Goal: Information Seeking & Learning: Learn about a topic

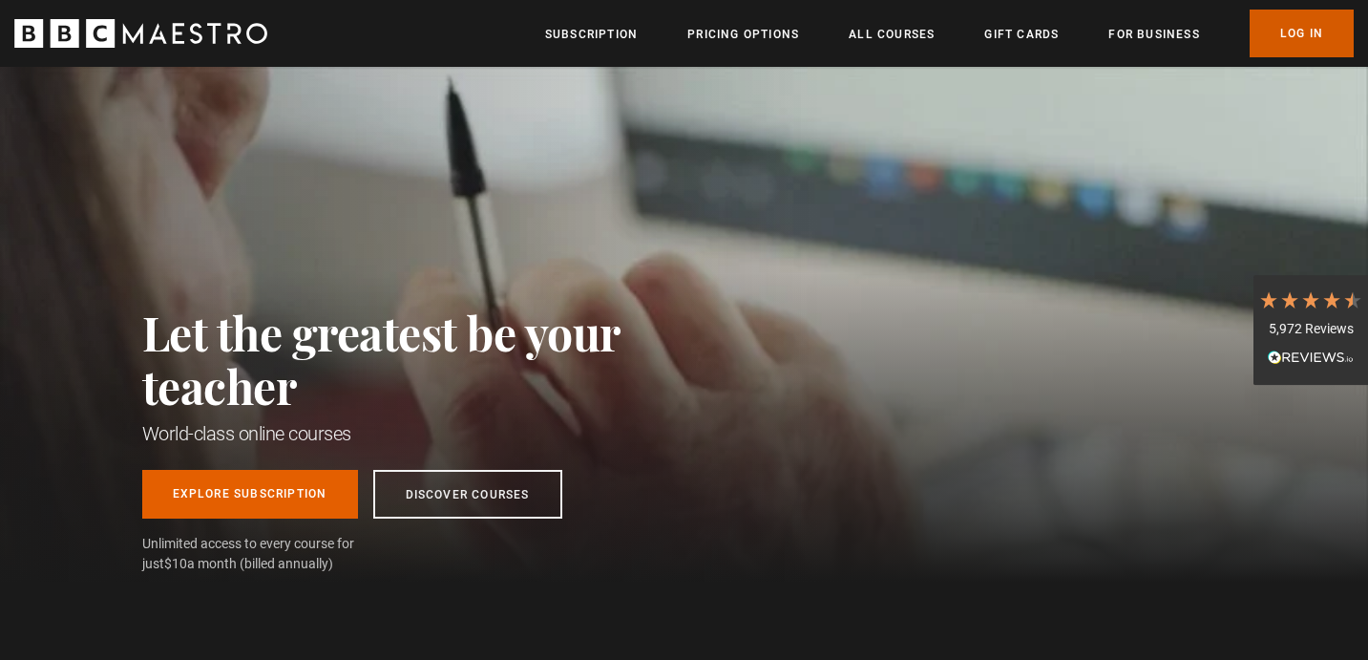
click at [1305, 27] on link "Log In" at bounding box center [1301, 34] width 104 height 48
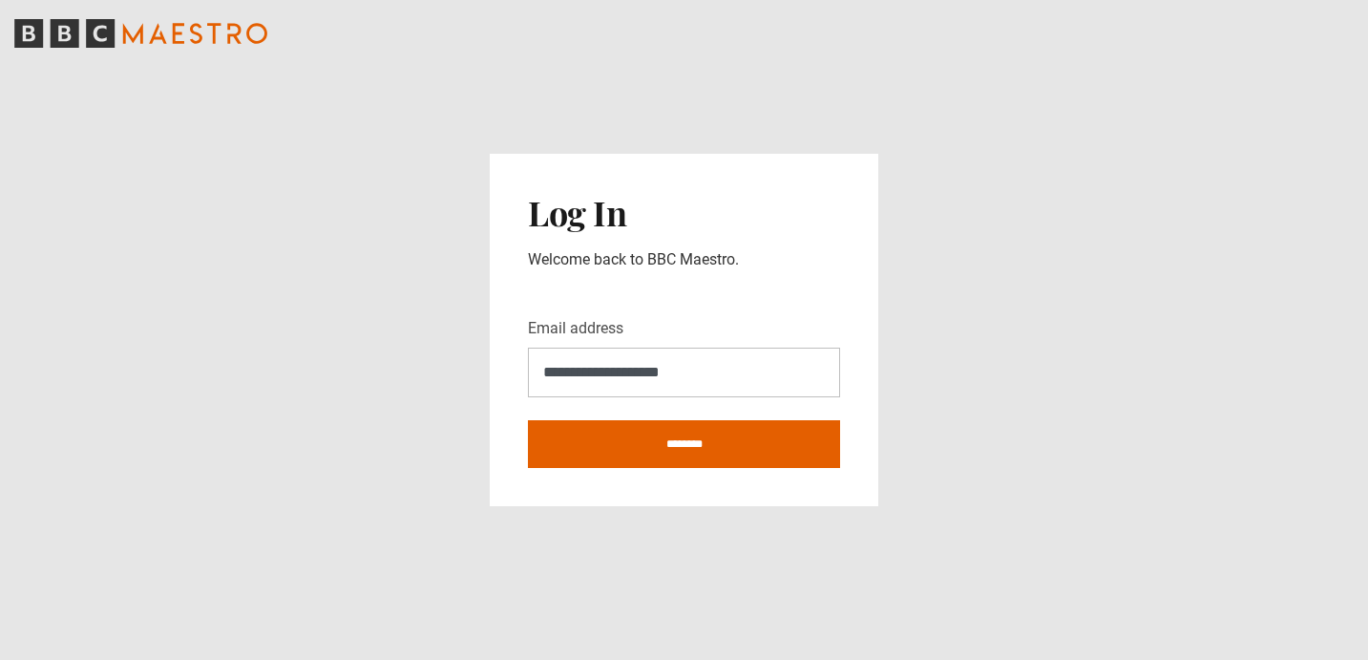
type input "**********"
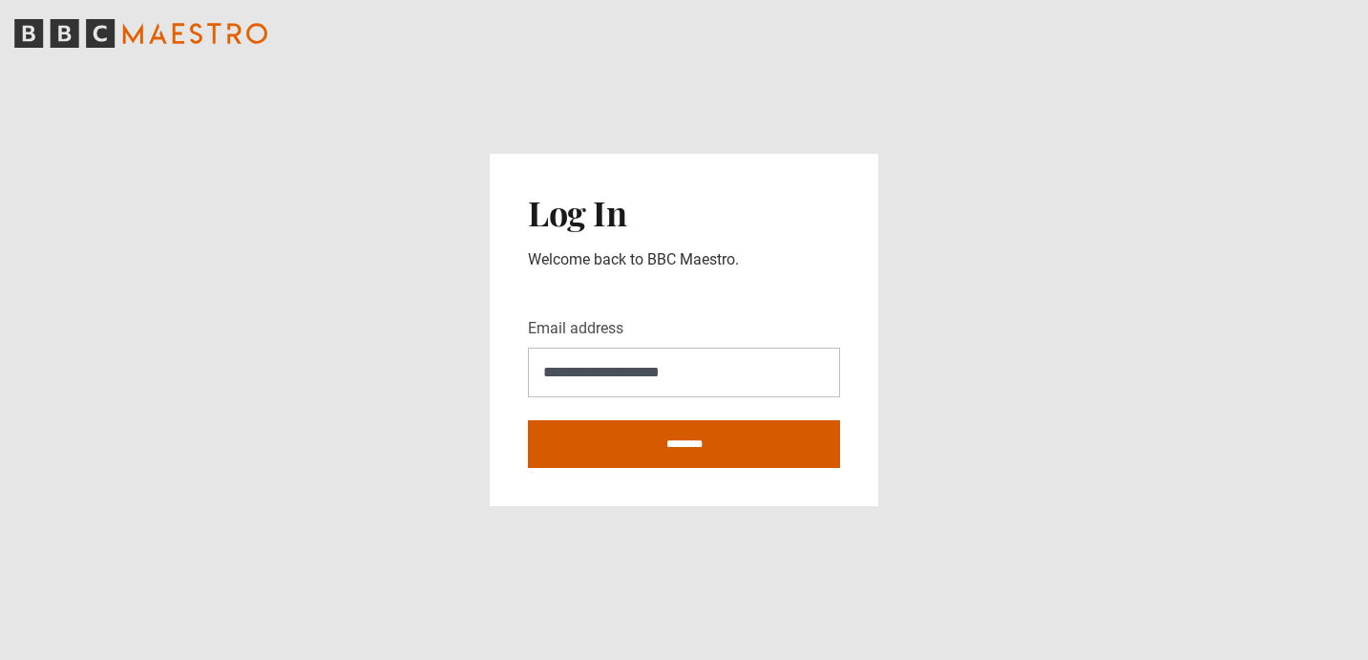
click at [703, 458] on input "********" at bounding box center [684, 444] width 312 height 48
type input "**********"
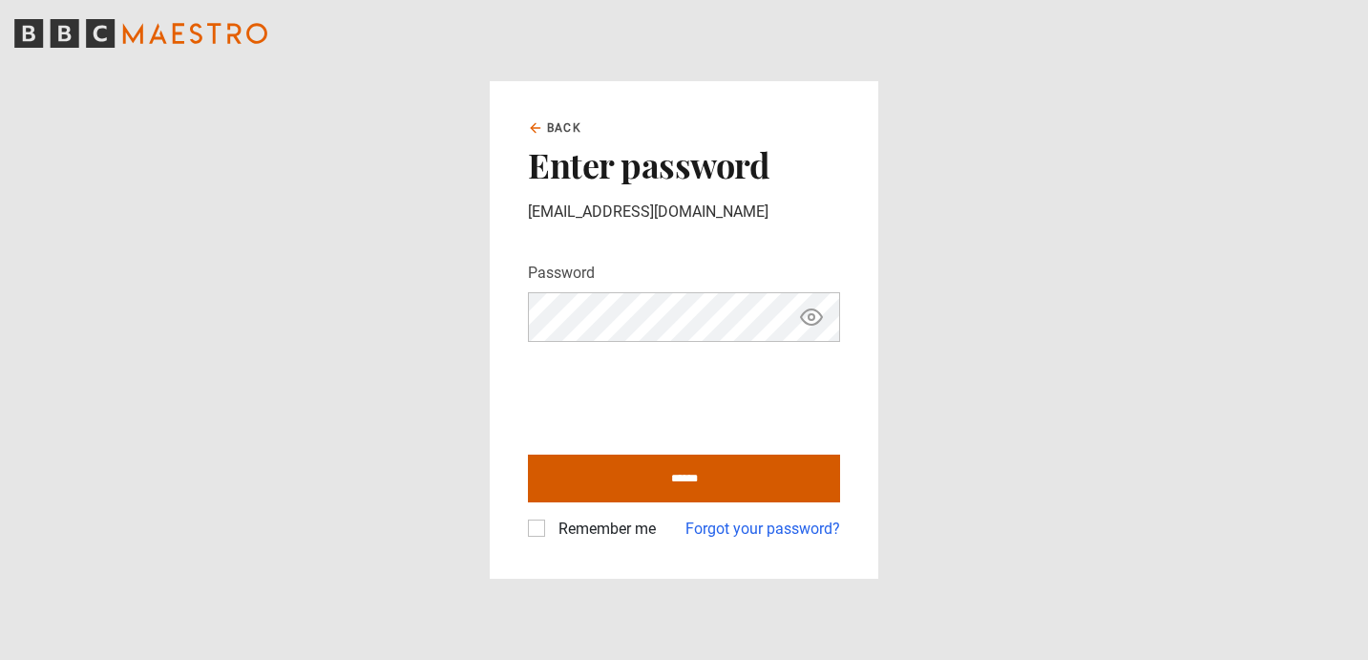
click at [708, 472] on input "******" at bounding box center [684, 478] width 312 height 48
type input "**********"
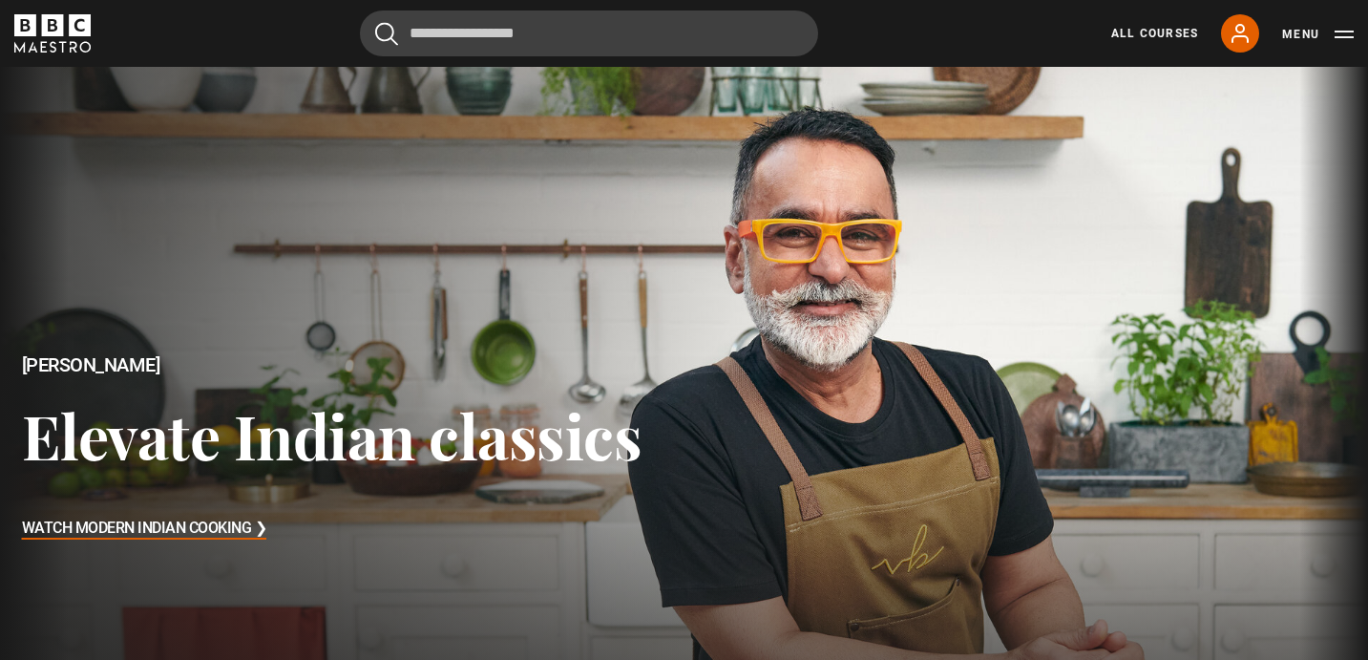
scroll to position [524, 0]
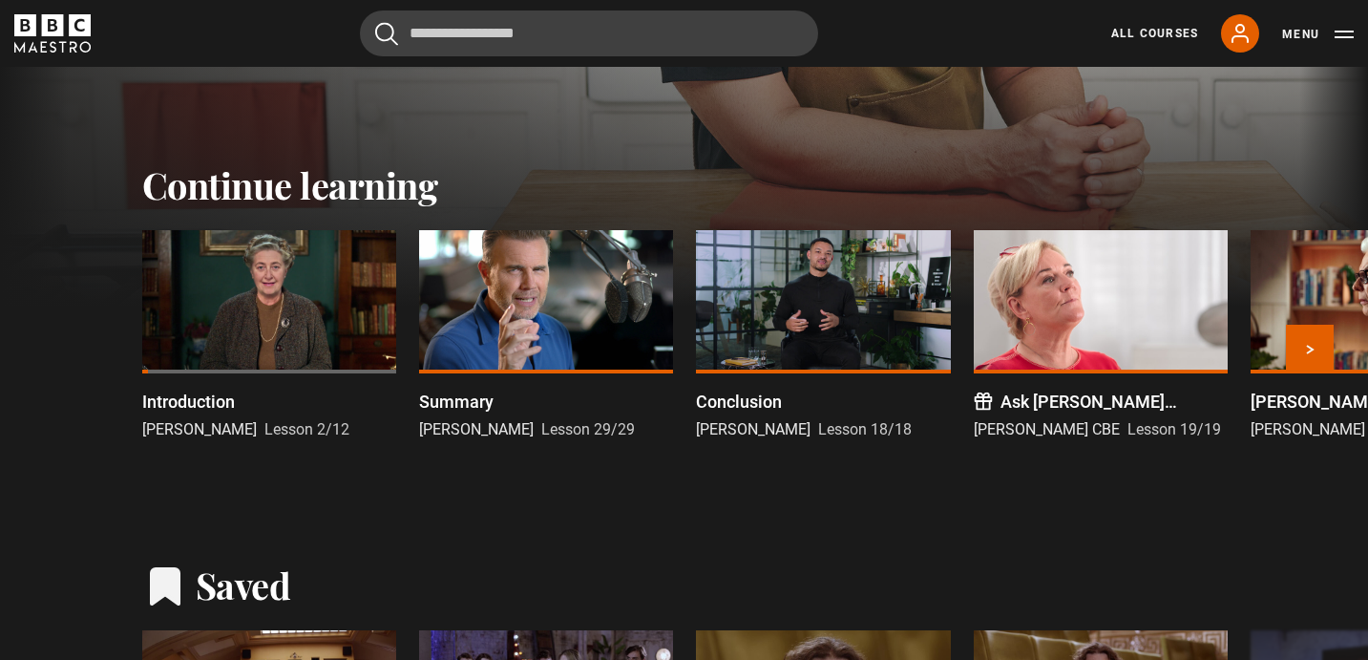
click at [266, 333] on div at bounding box center [269, 301] width 254 height 143
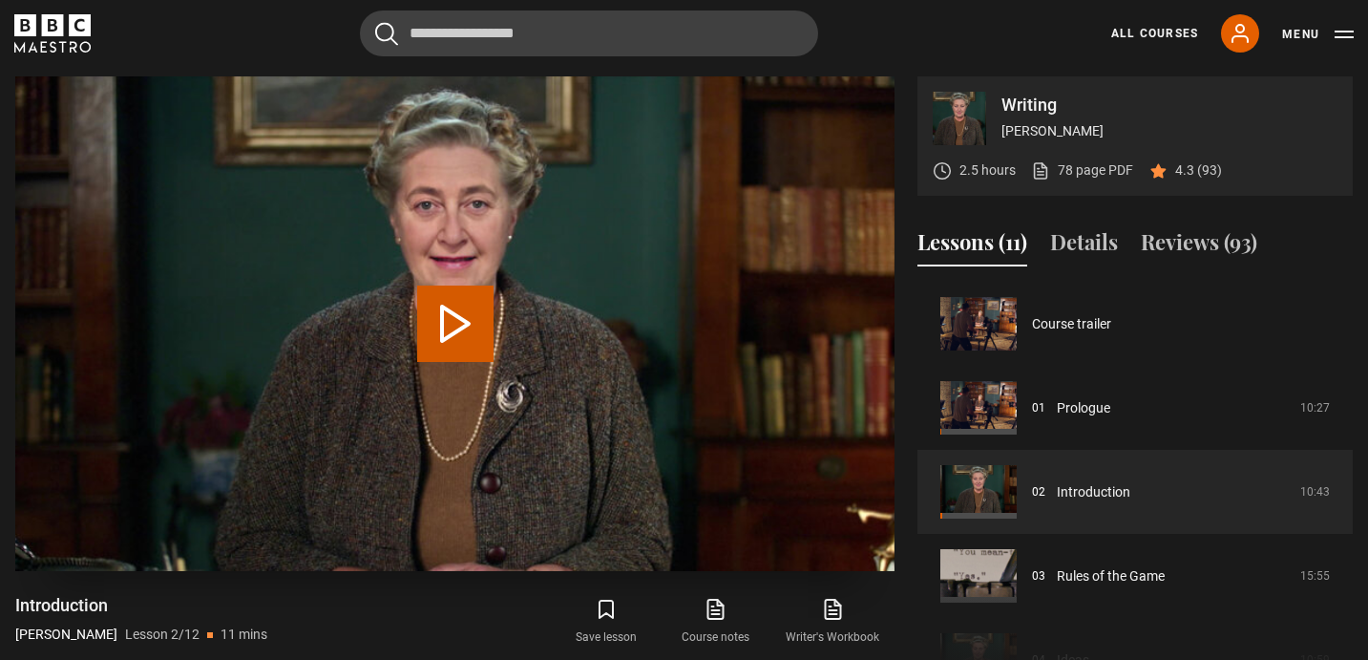
scroll to position [84, 0]
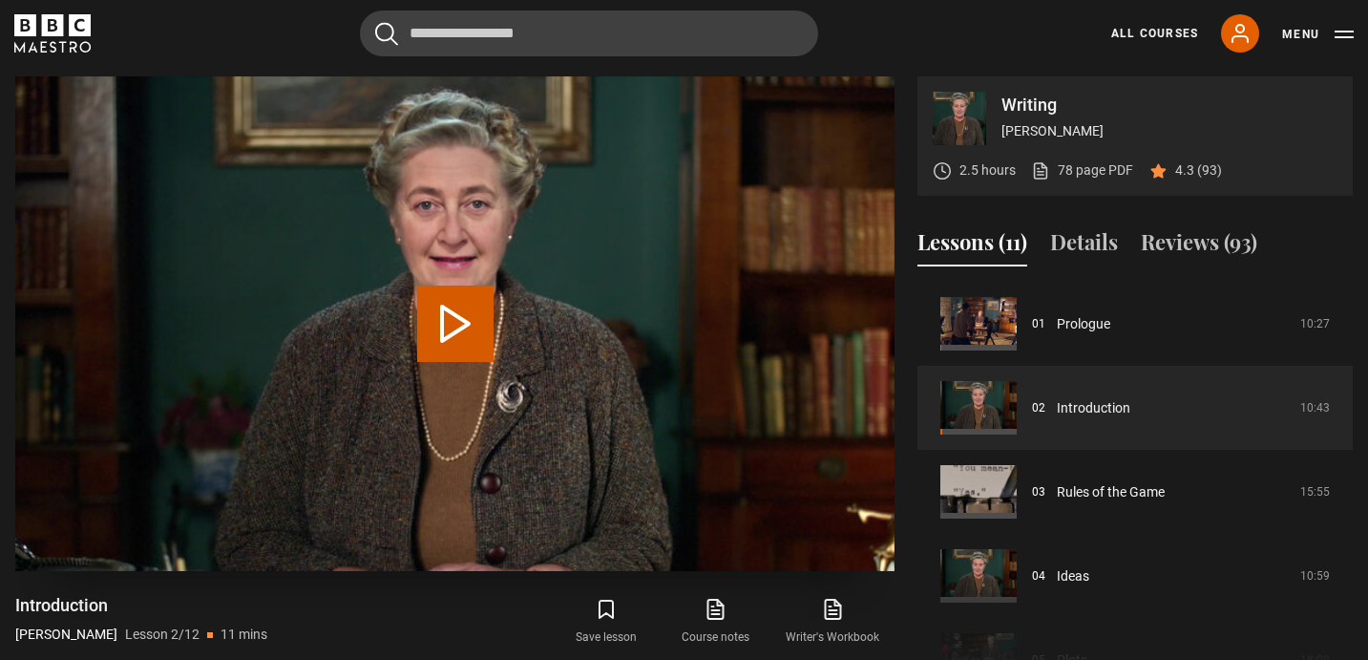
click at [472, 322] on button "Play Lesson Introduction" at bounding box center [455, 323] width 76 height 76
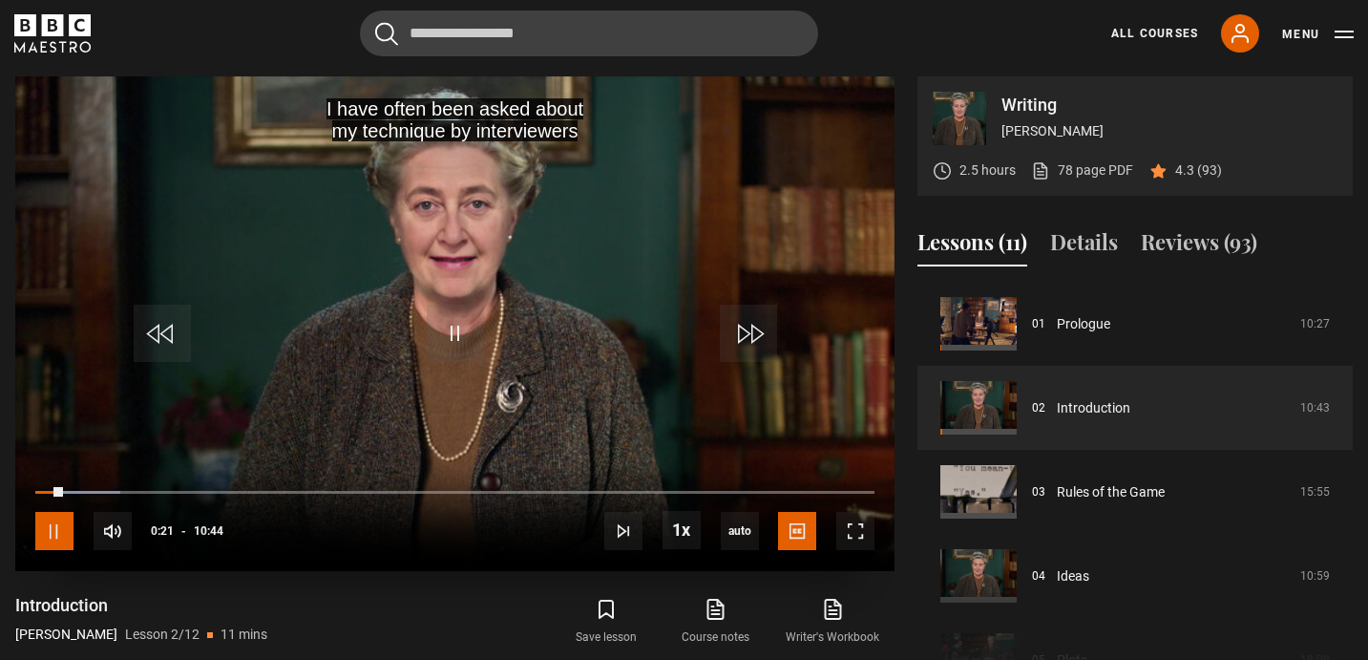
click at [52, 533] on span "Video Player" at bounding box center [54, 531] width 38 height 38
click at [60, 528] on span "Video Player" at bounding box center [54, 531] width 38 height 38
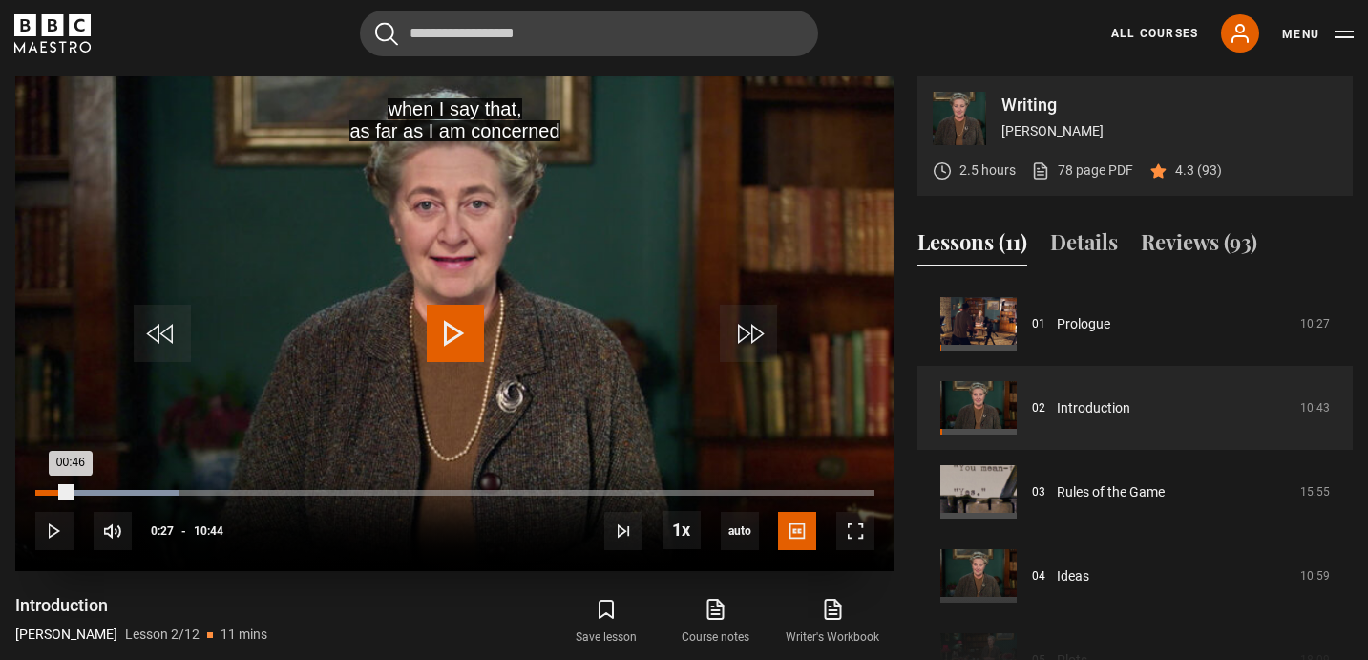
click at [71, 493] on div "Loaded : 17.08% 00:27 00:46" at bounding box center [454, 493] width 839 height 6
click at [59, 493] on div "00:18" at bounding box center [60, 493] width 3 height 6
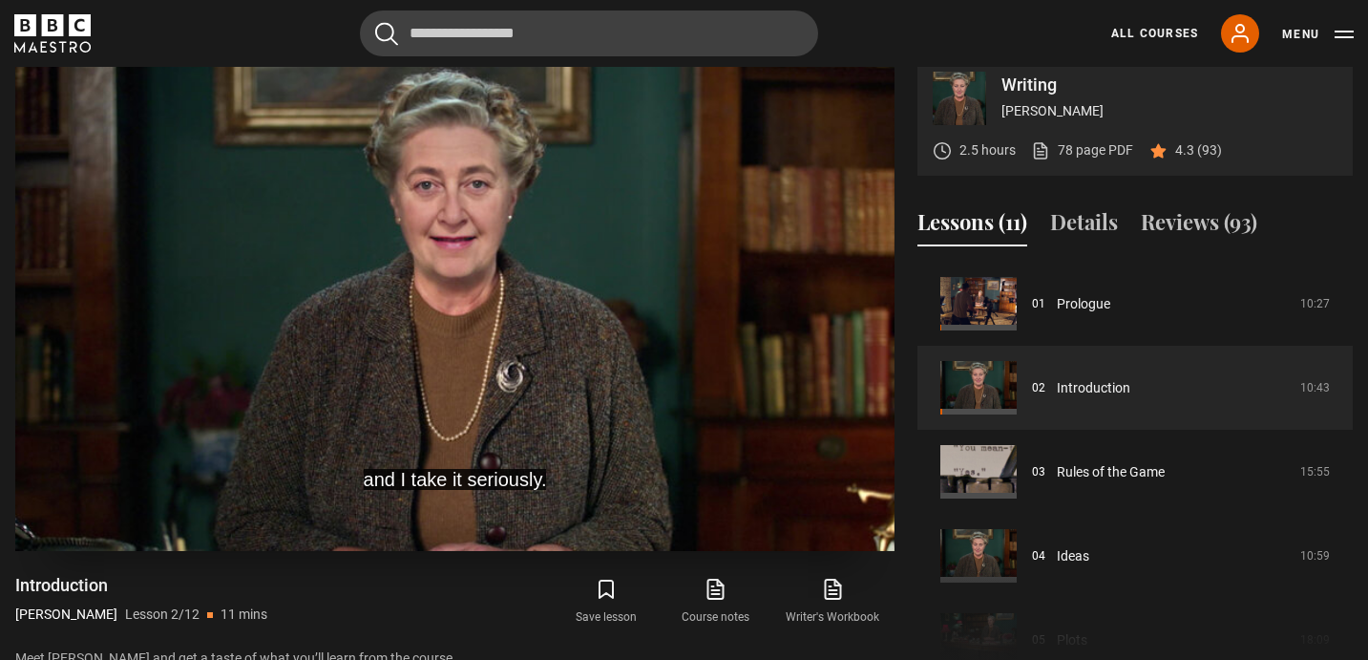
scroll to position [772, 0]
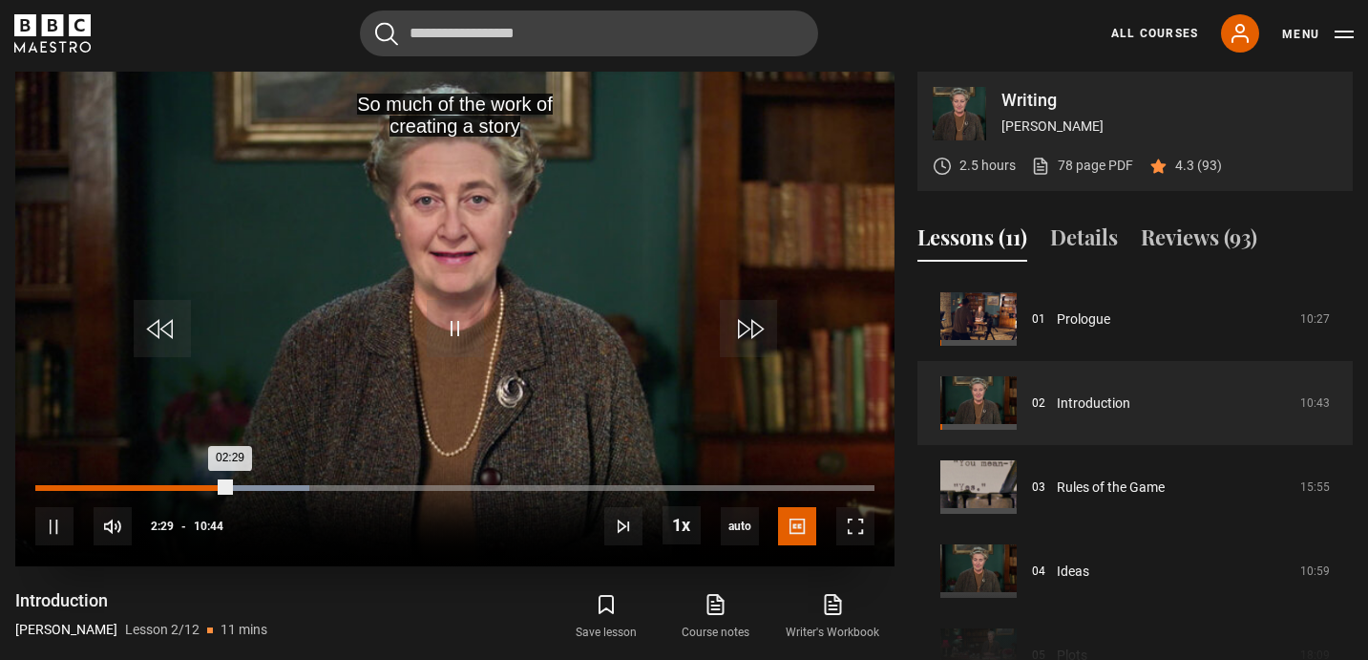
click at [210, 488] on div "Loaded : 32.61% 02:14 02:29" at bounding box center [454, 488] width 839 height 6
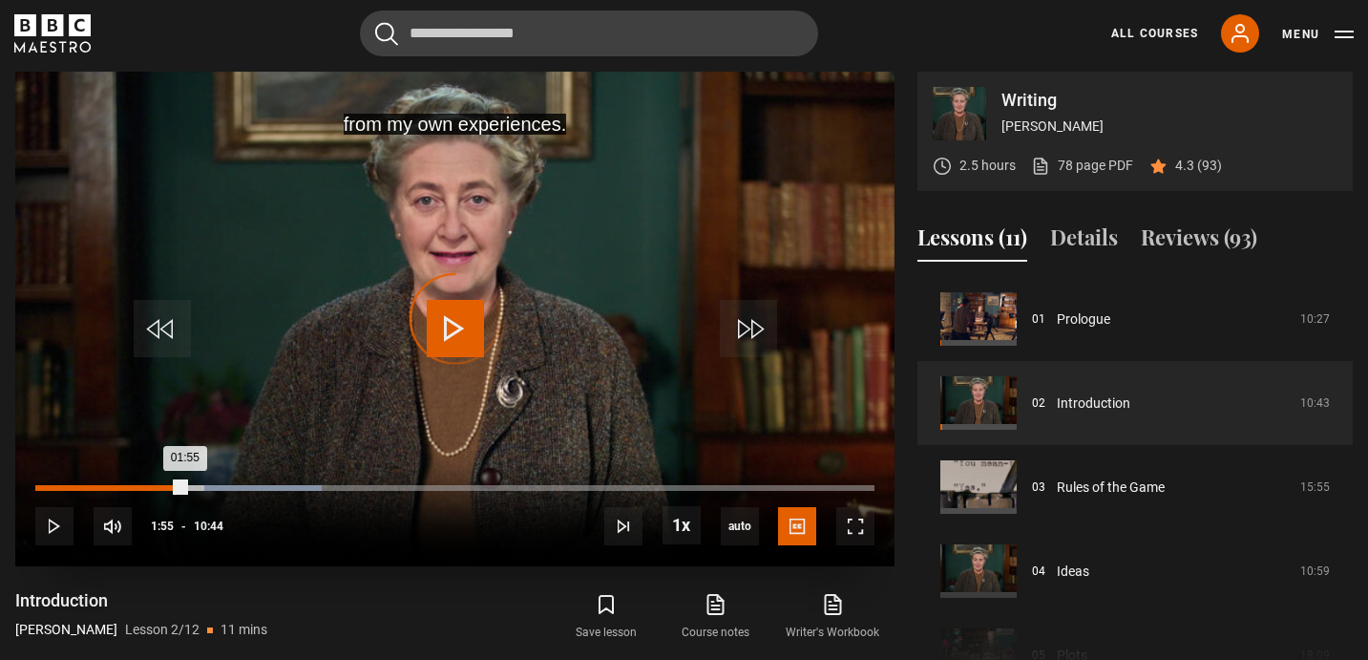
click at [185, 487] on div "01:55" at bounding box center [110, 488] width 150 height 6
click at [167, 486] on div "01:41" at bounding box center [168, 488] width 3 height 6
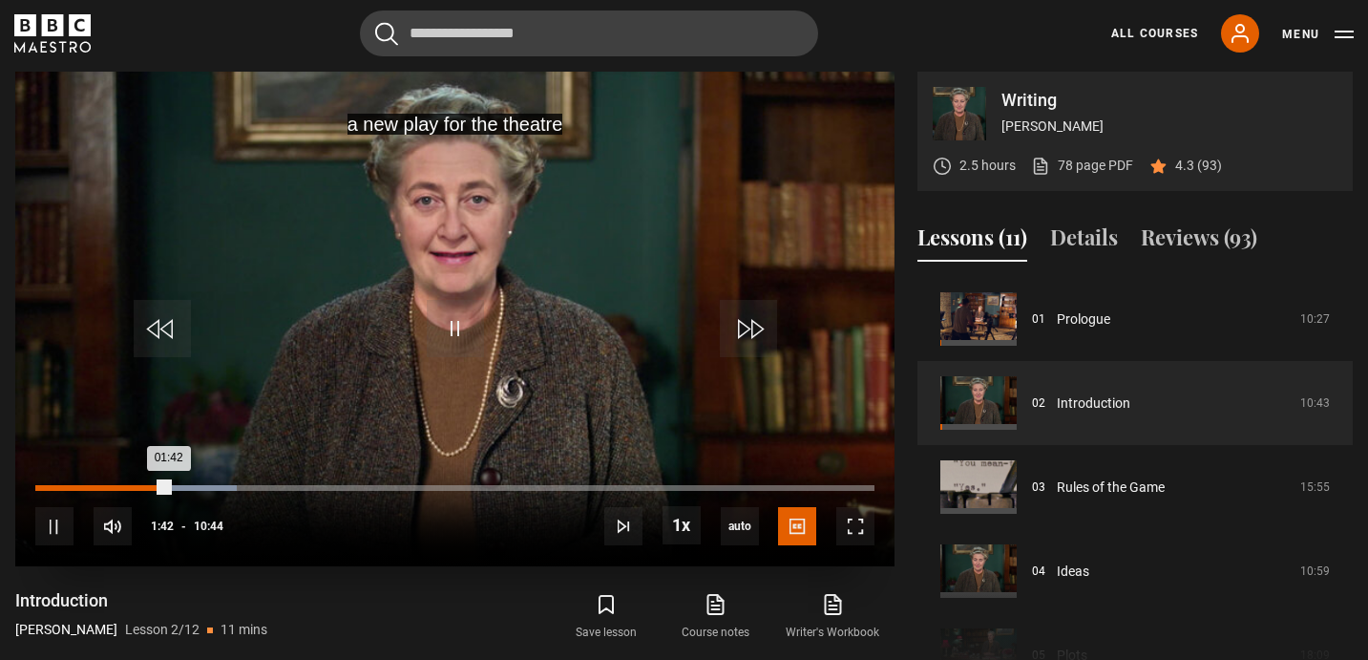
click at [144, 486] on div "01:23" at bounding box center [145, 488] width 3 height 6
click at [118, 487] on div "01:03" at bounding box center [119, 488] width 3 height 6
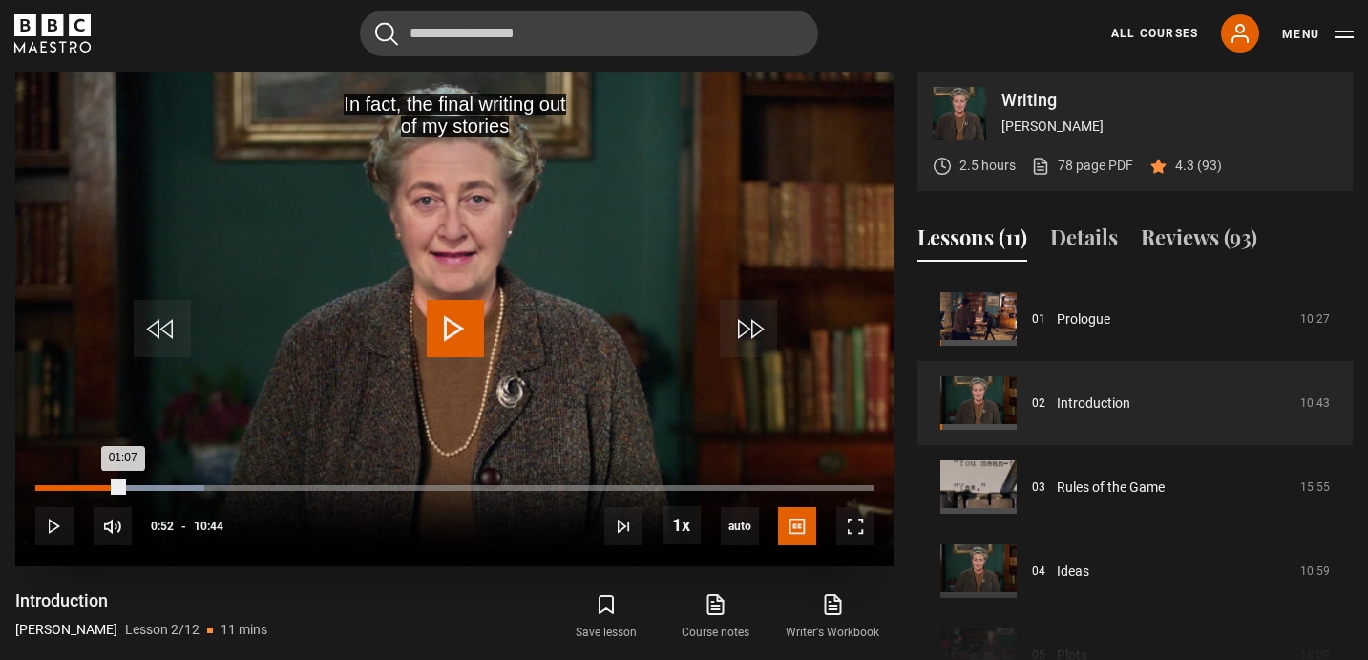
click at [103, 490] on div "01:07" at bounding box center [79, 488] width 88 height 6
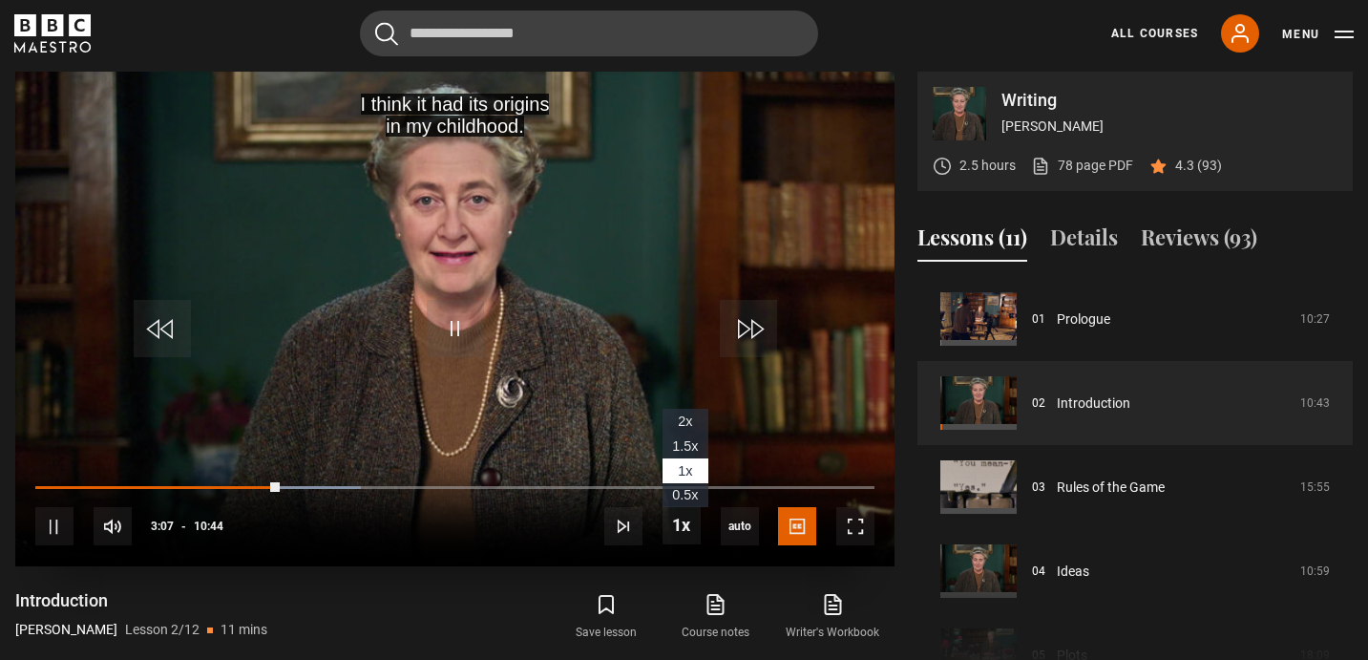
click at [681, 417] on span "2x" at bounding box center [685, 420] width 14 height 15
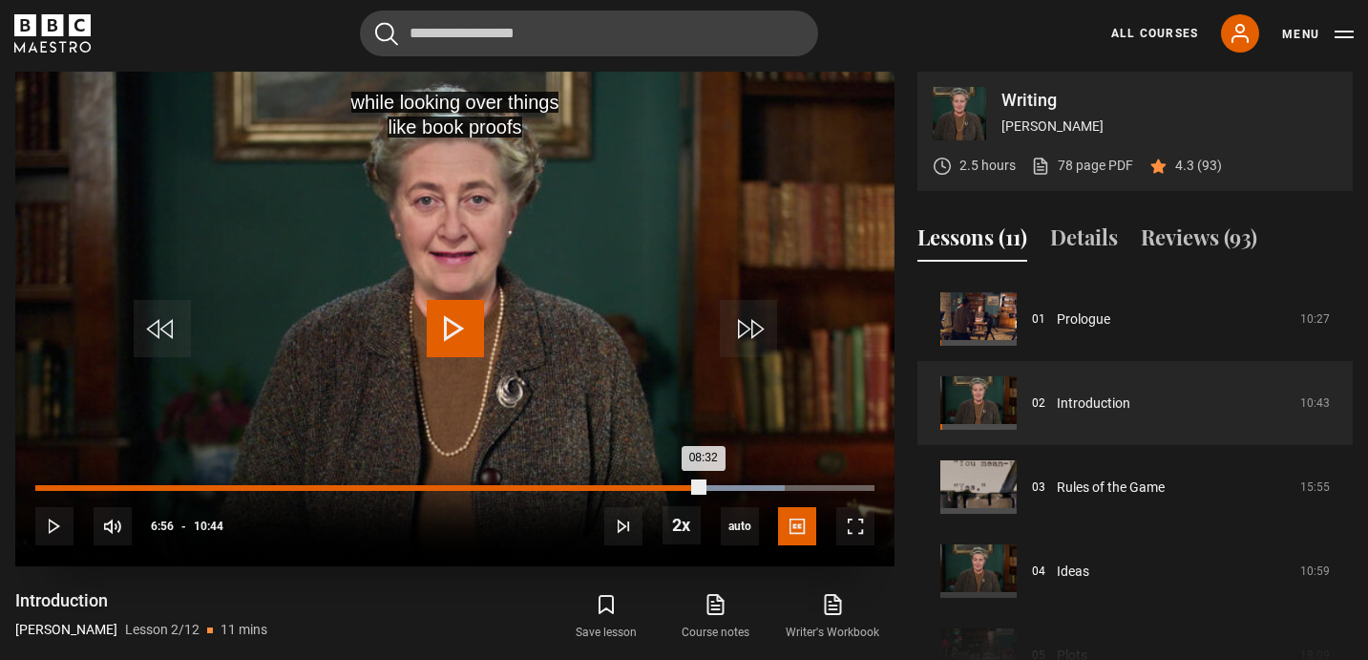
click at [578, 489] on div "06:56" at bounding box center [579, 488] width 3 height 6
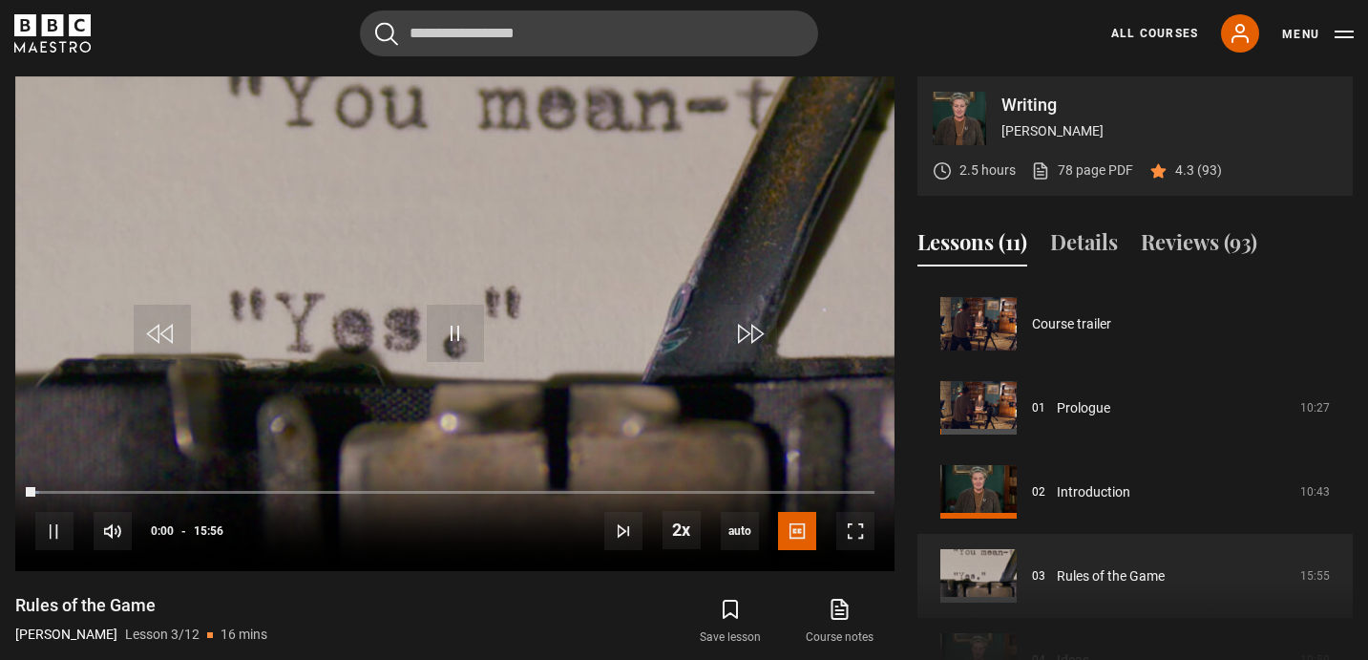
scroll to position [168, 0]
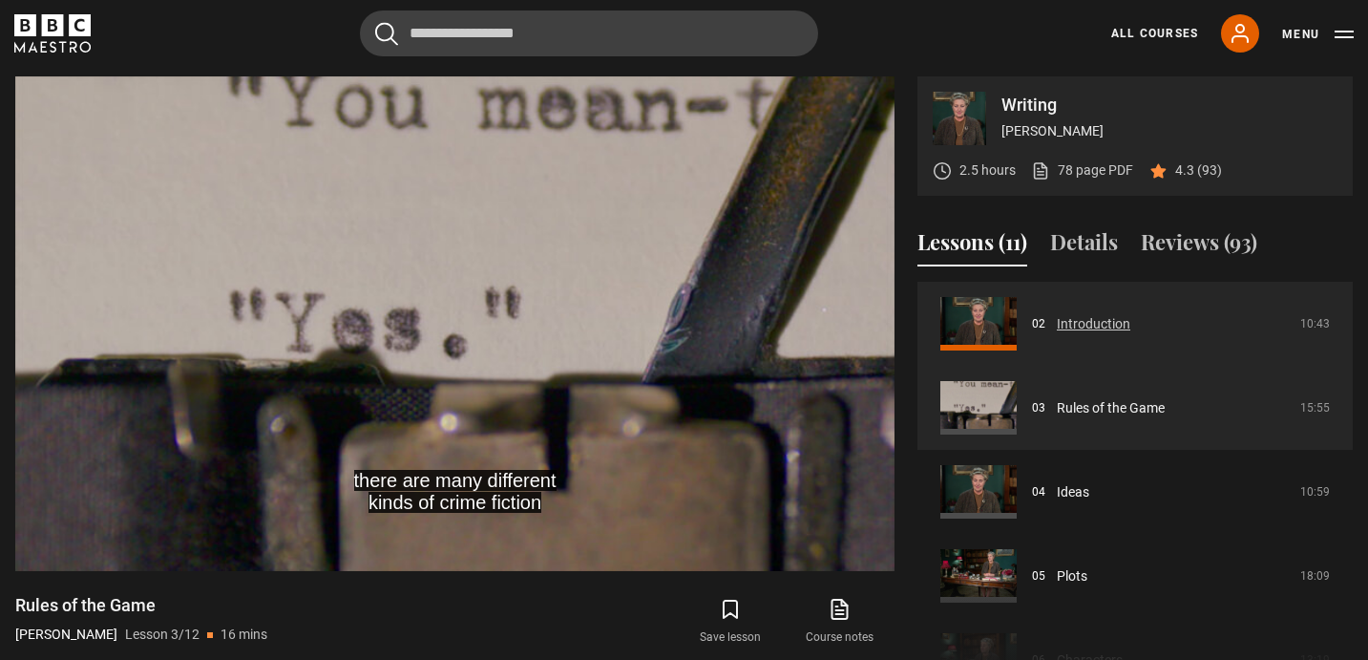
click at [1057, 334] on link "Introduction" at bounding box center [1093, 324] width 73 height 20
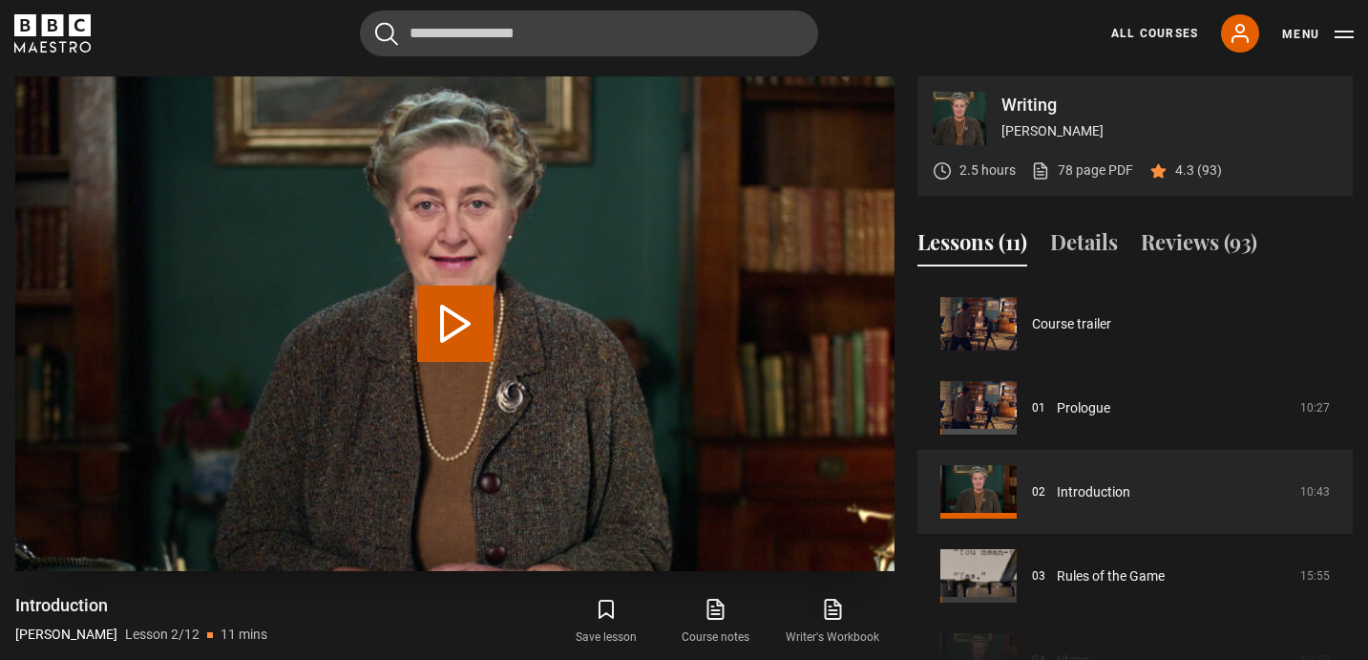
scroll to position [84, 0]
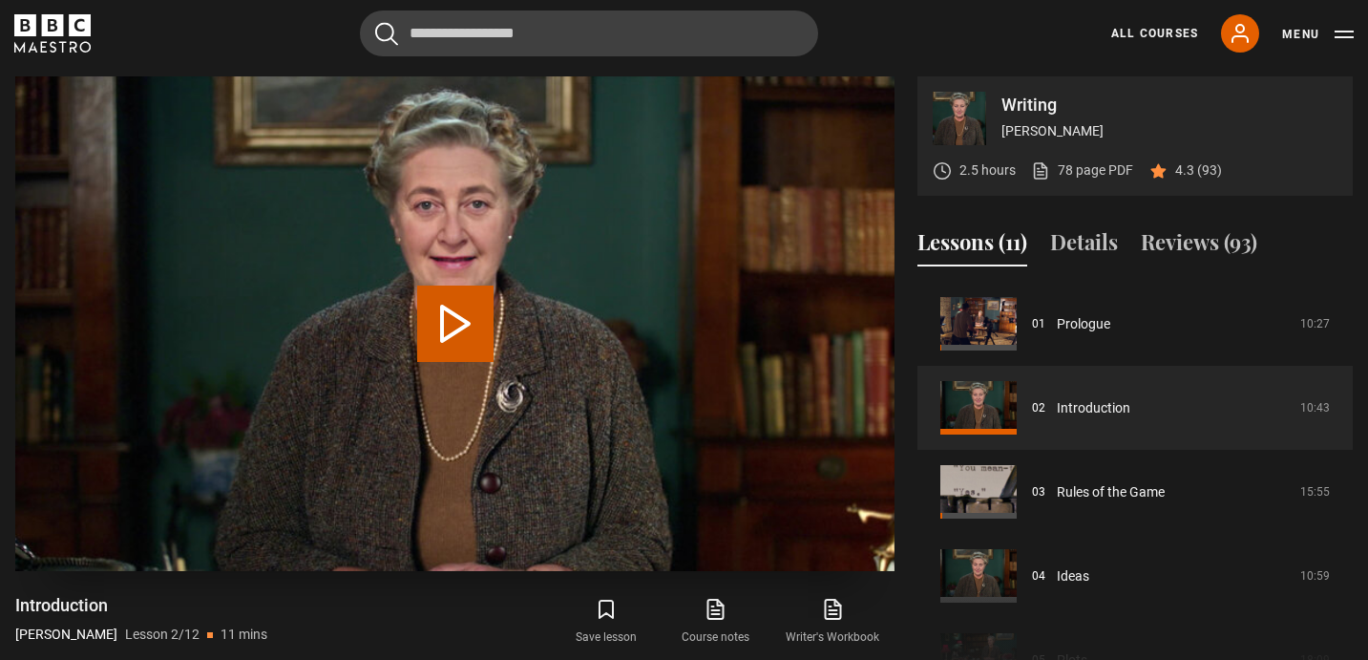
click at [469, 322] on button "Play Lesson Introduction" at bounding box center [455, 323] width 76 height 76
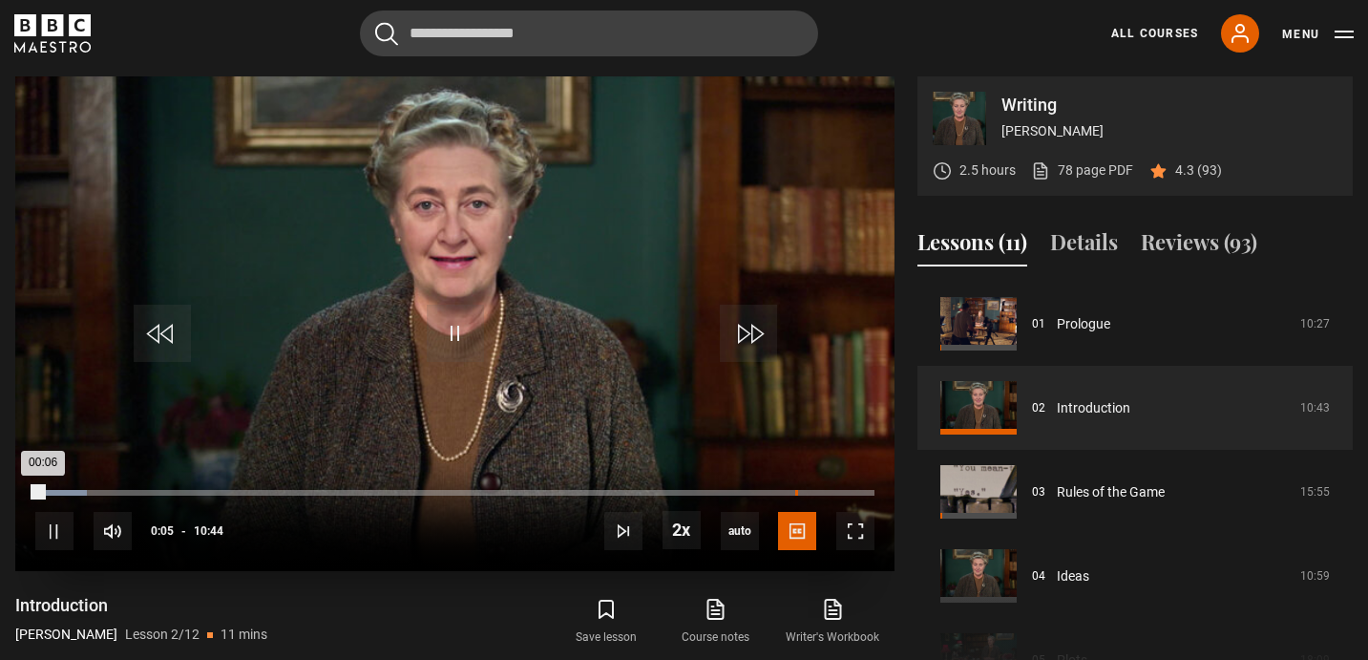
click at [795, 491] on div "Loaded : 6.21% 09:43 00:06" at bounding box center [454, 493] width 839 height 6
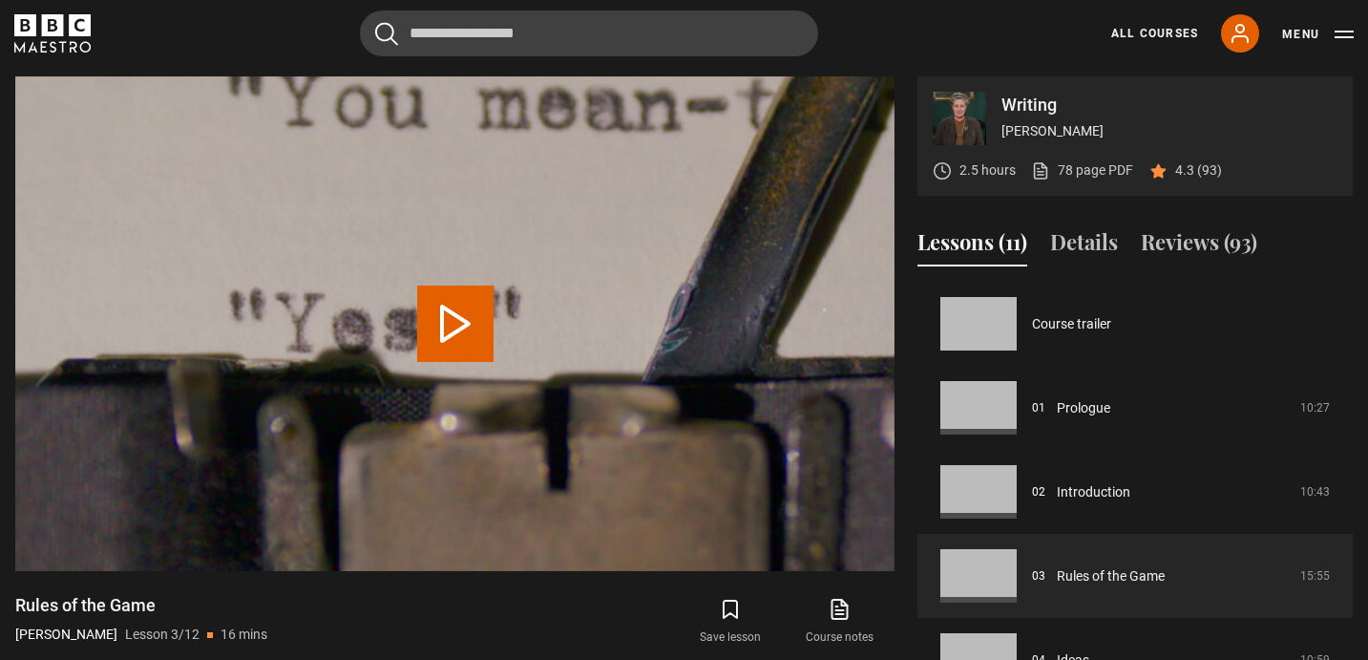
scroll to position [168, 0]
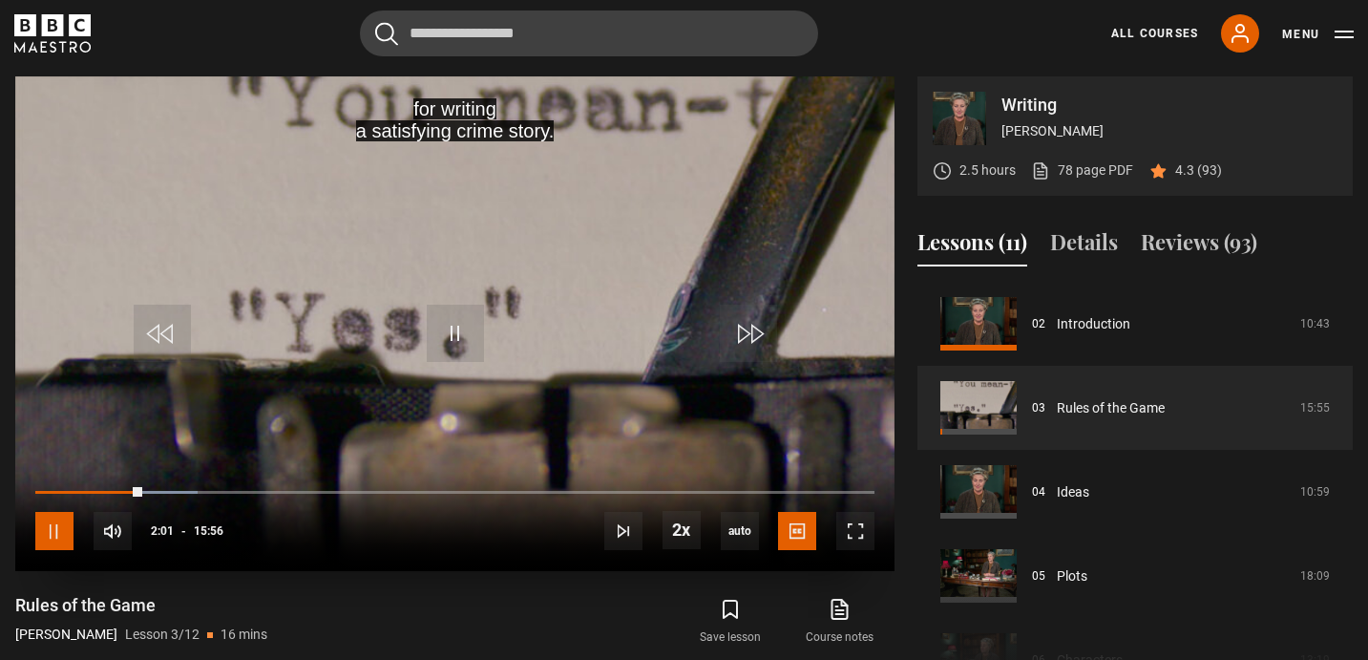
click at [48, 535] on span "Video Player" at bounding box center [54, 531] width 38 height 38
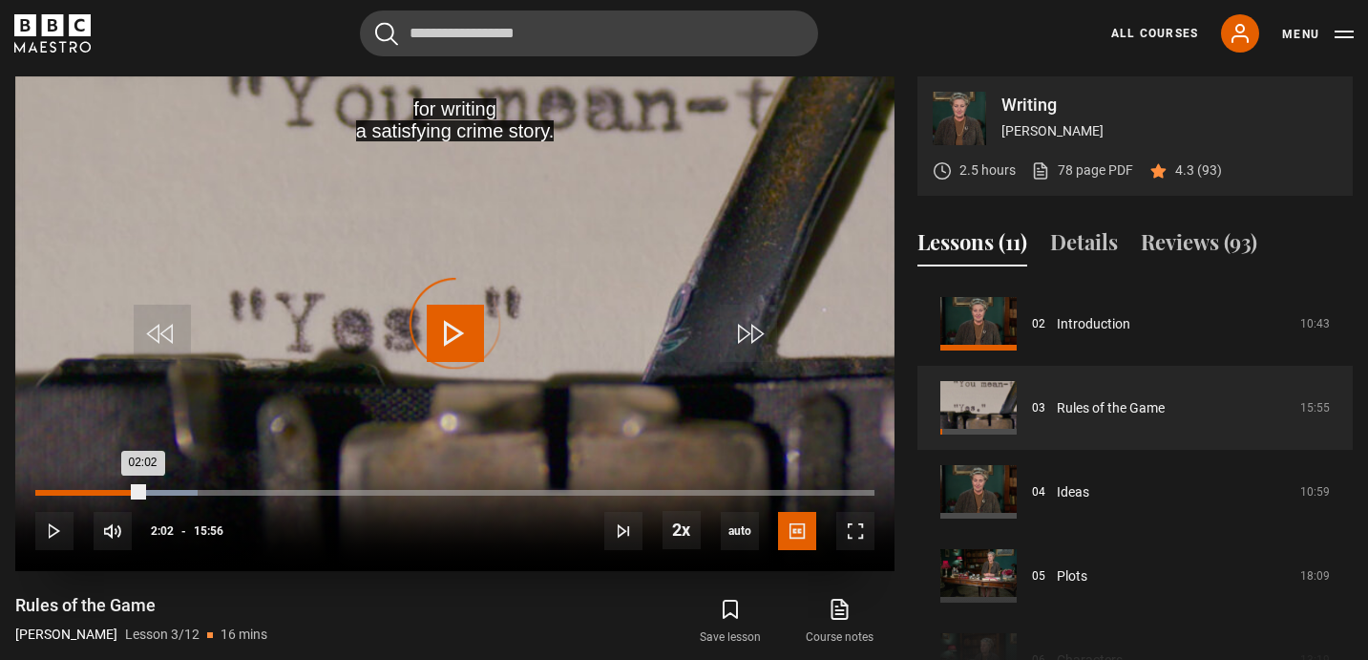
click at [95, 492] on div "02:02" at bounding box center [89, 493] width 108 height 6
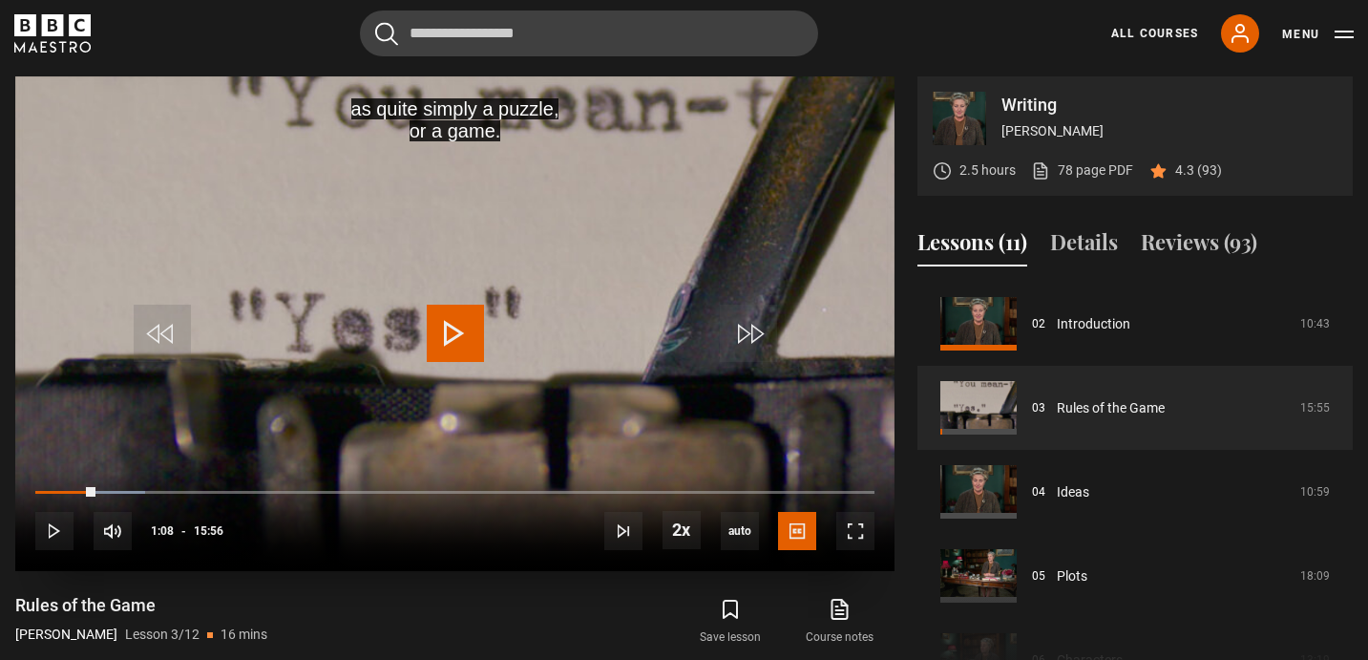
click at [445, 334] on span "Video Player" at bounding box center [455, 332] width 57 height 57
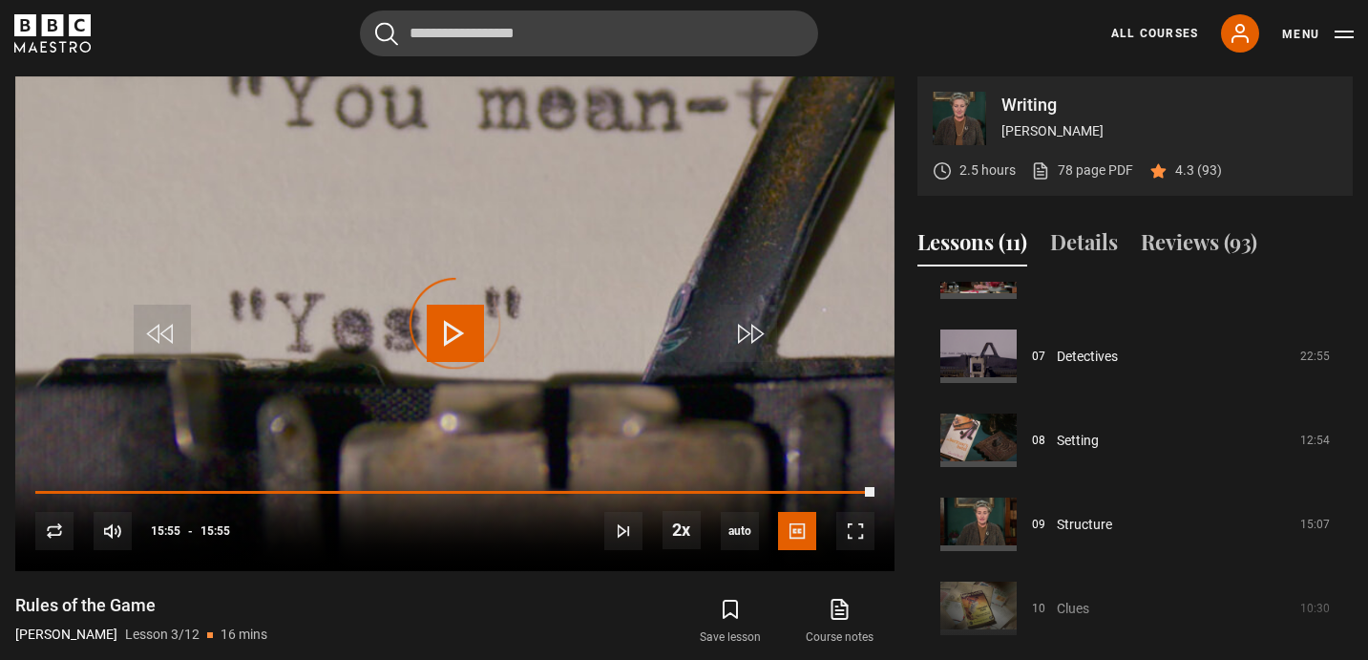
scroll to position [680, 0]
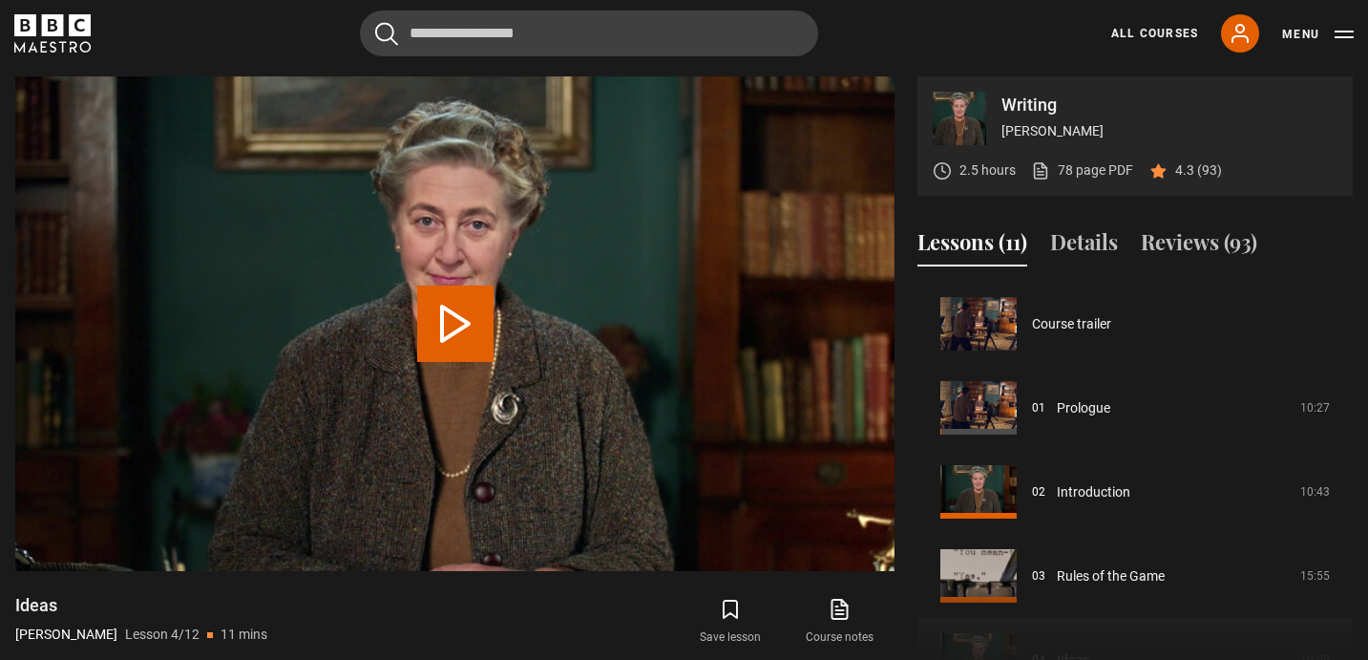
scroll to position [252, 0]
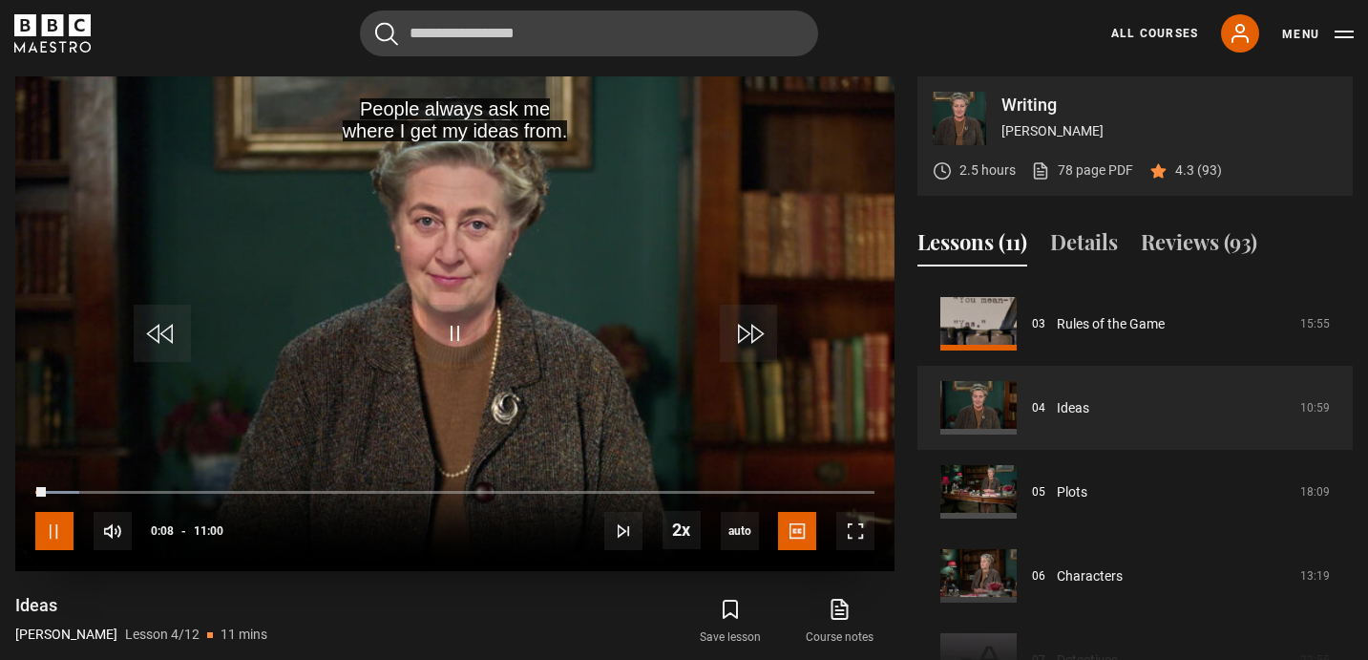
click at [66, 523] on span "Video Player" at bounding box center [54, 531] width 38 height 38
click at [474, 335] on span "Video Player" at bounding box center [455, 332] width 57 height 57
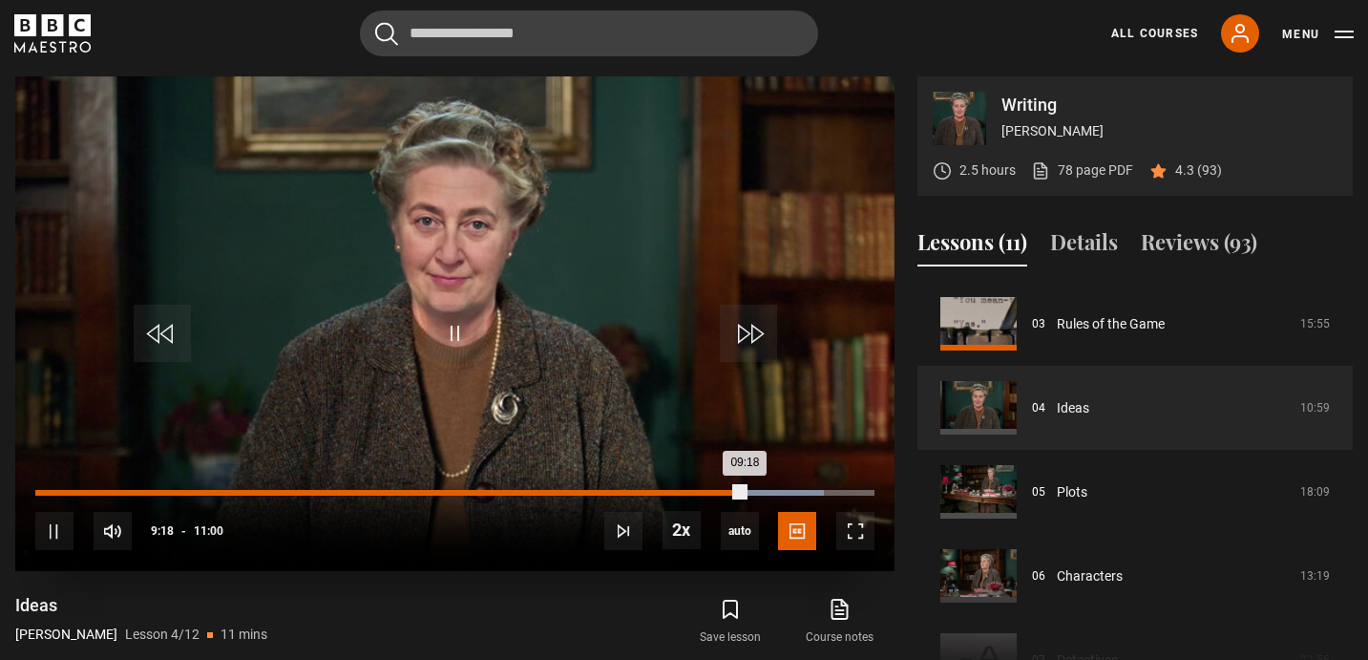
click at [717, 493] on div "Loaded : 93.94% 08:56 09:18" at bounding box center [454, 493] width 839 height 6
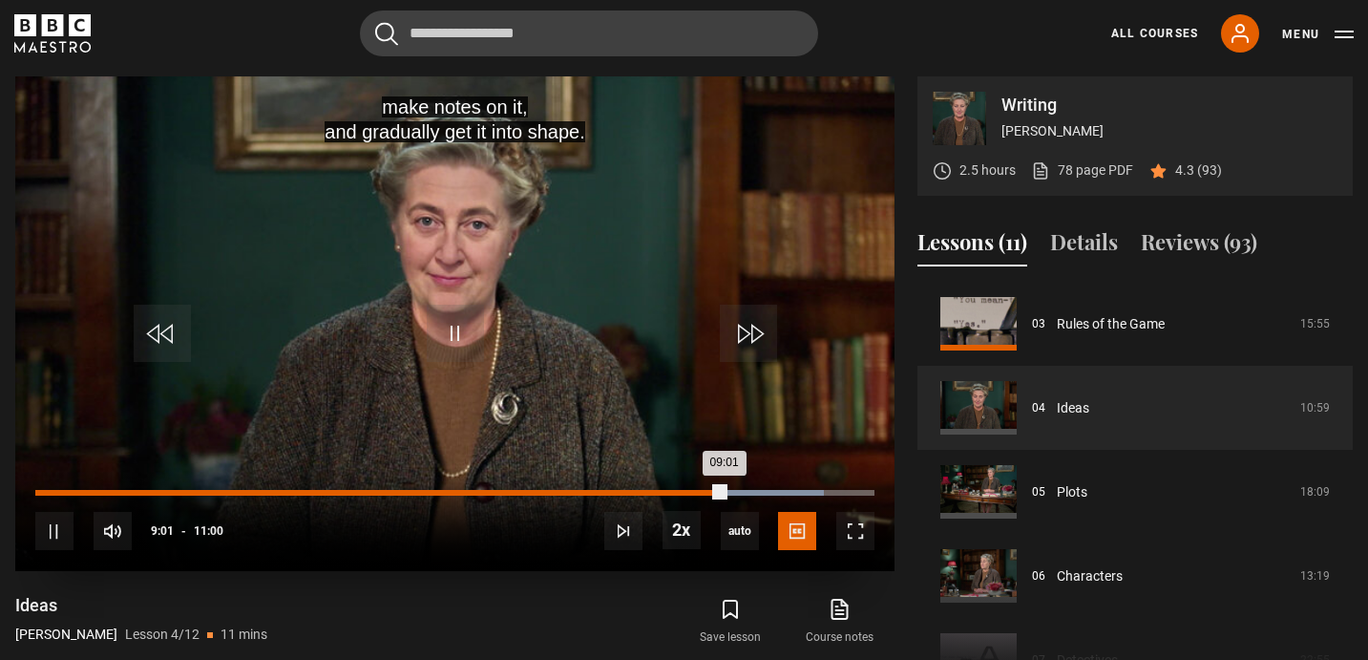
click at [699, 493] on div "08:41" at bounding box center [700, 493] width 3 height 6
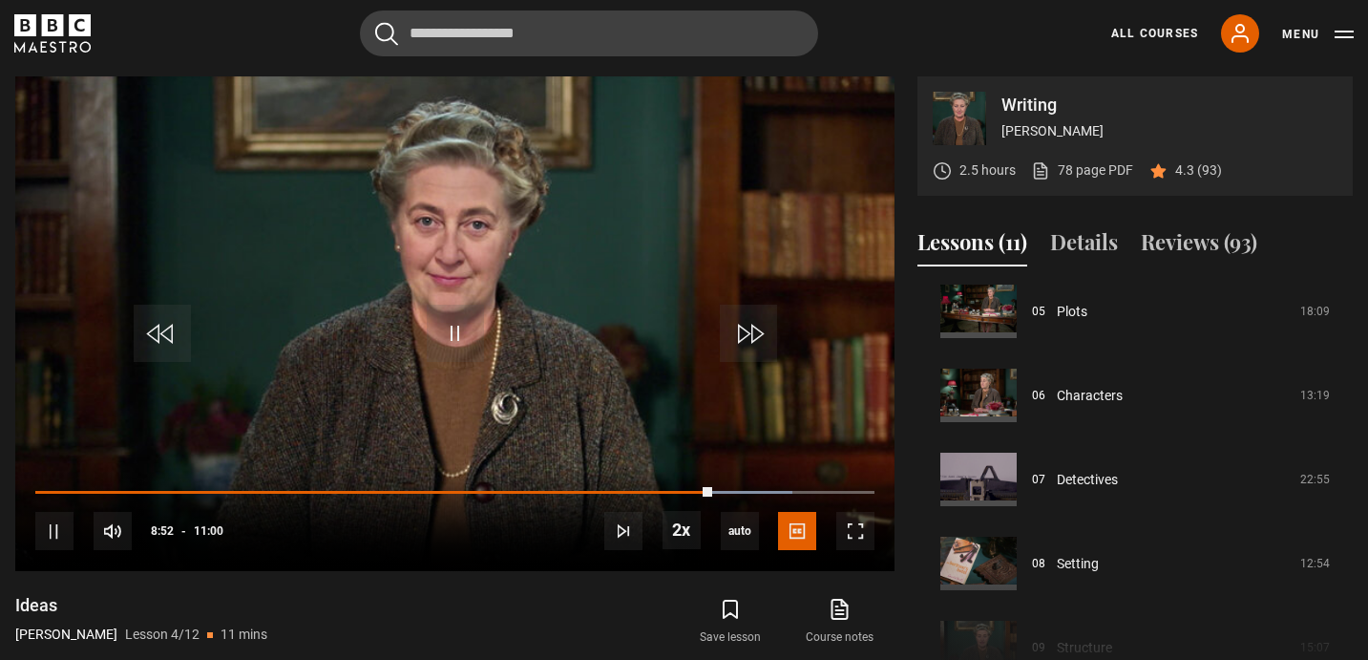
scroll to position [433, 0]
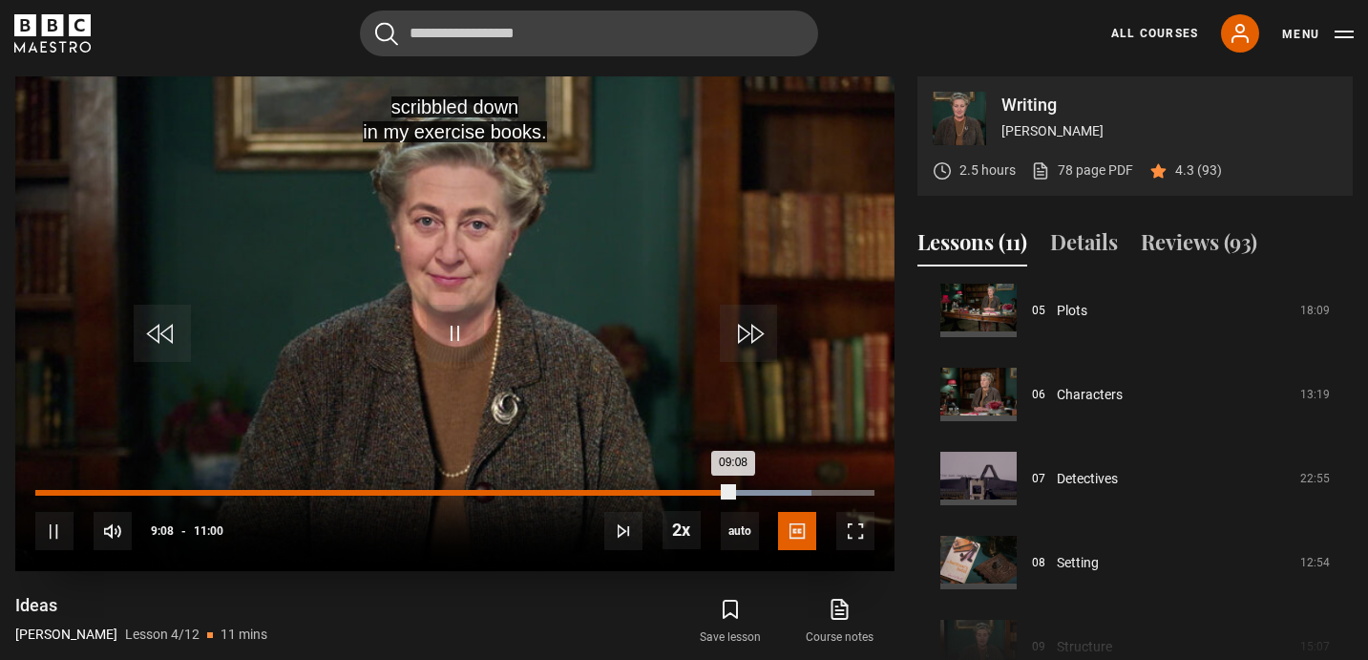
click at [709, 492] on div "09:08" at bounding box center [384, 493] width 698 height 6
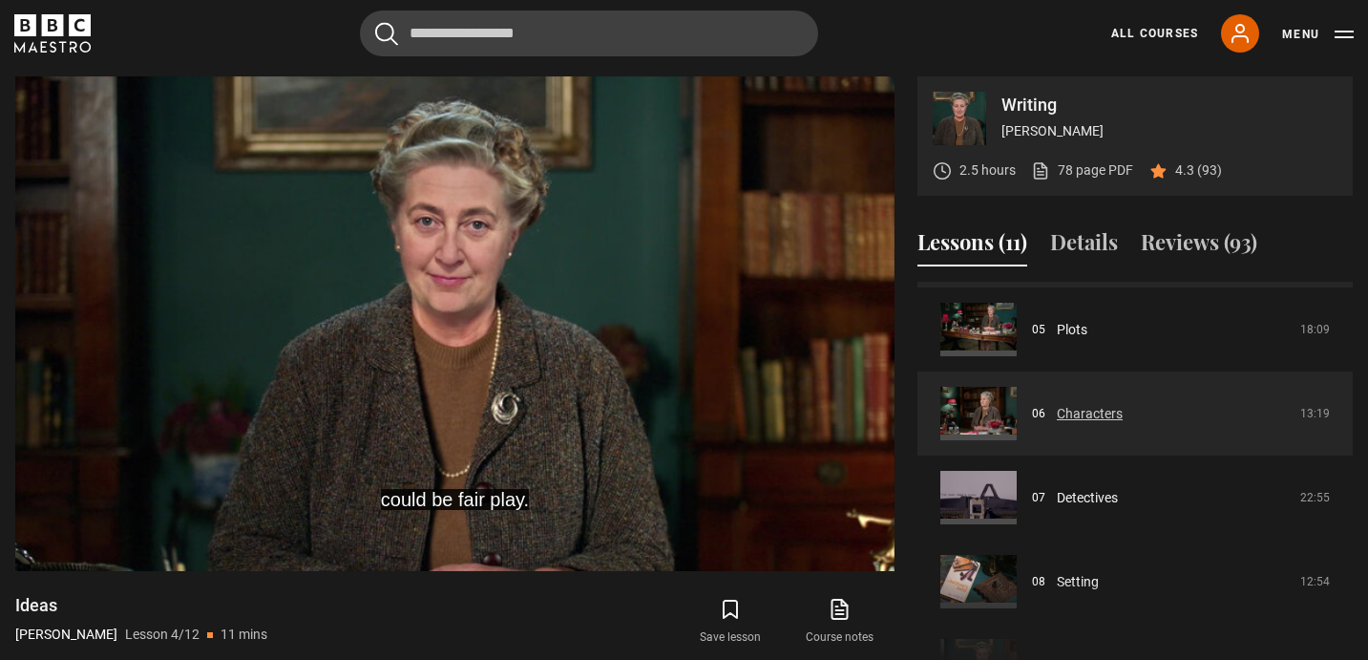
scroll to position [420, 0]
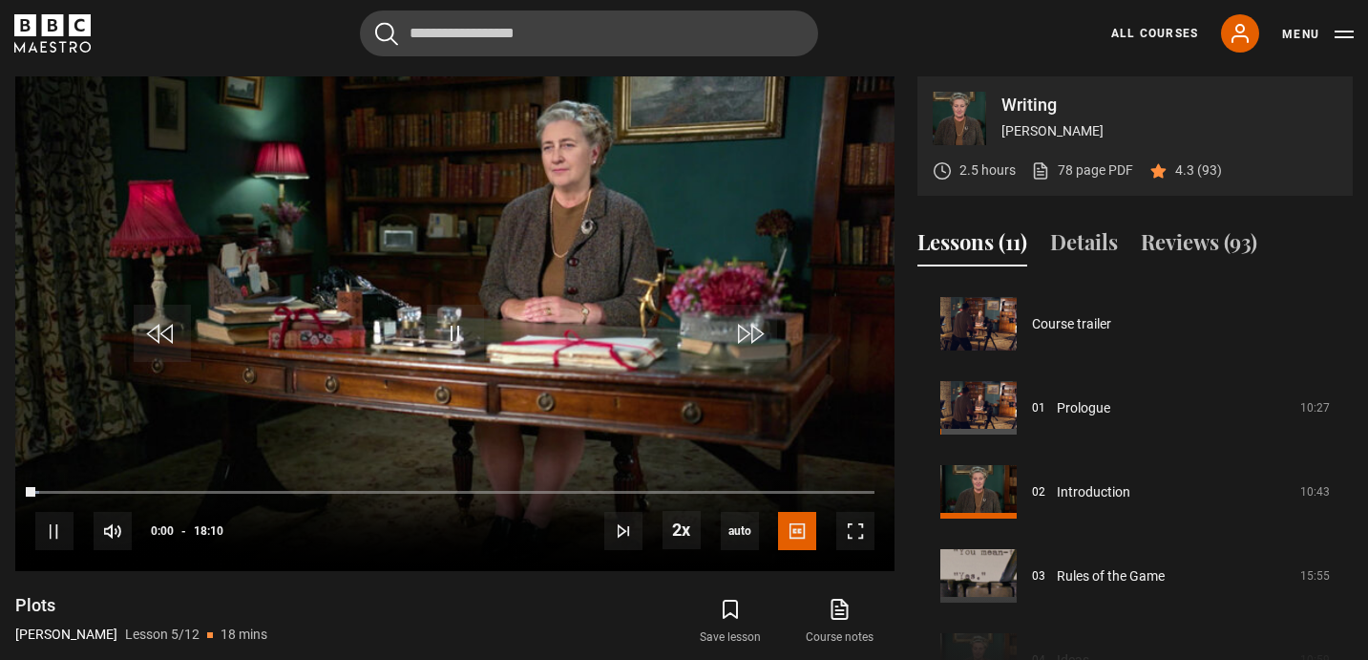
scroll to position [336, 0]
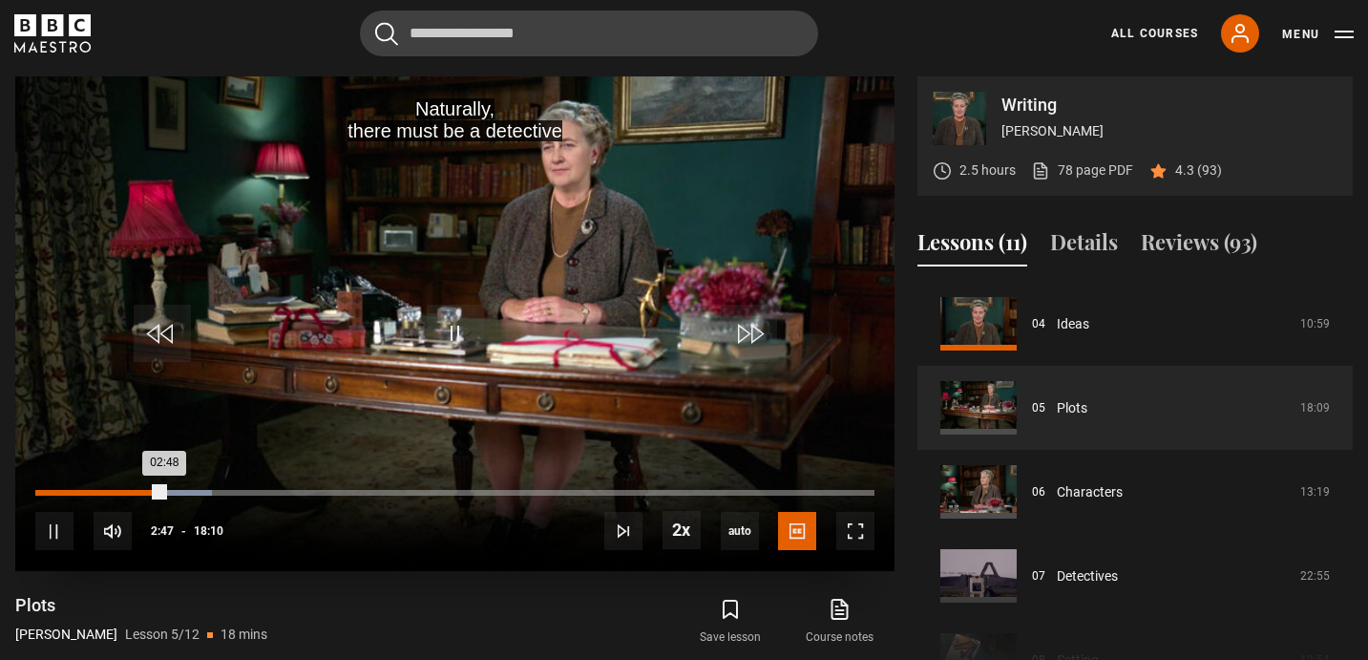
click at [143, 493] on div "Loaded : 21.10% 02:20 02:48" at bounding box center [454, 493] width 839 height 6
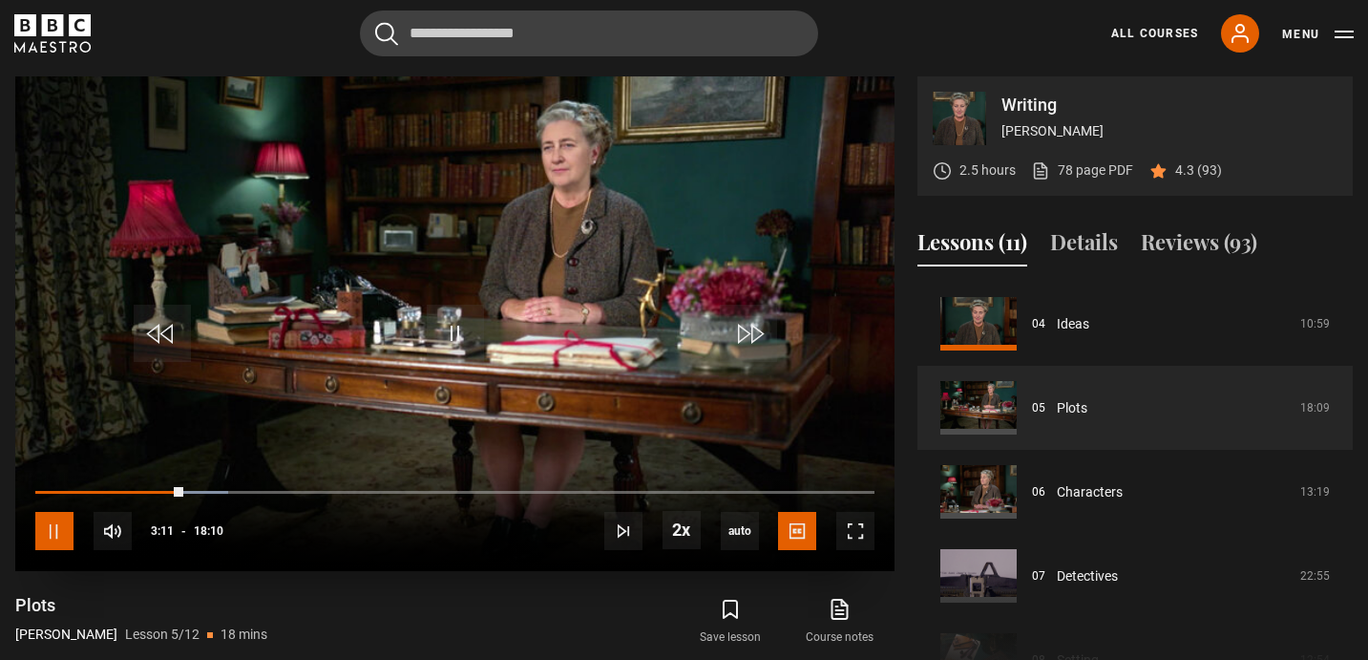
click at [56, 537] on span "Video Player" at bounding box center [54, 531] width 38 height 38
click at [457, 340] on span "Video Player" at bounding box center [455, 332] width 57 height 57
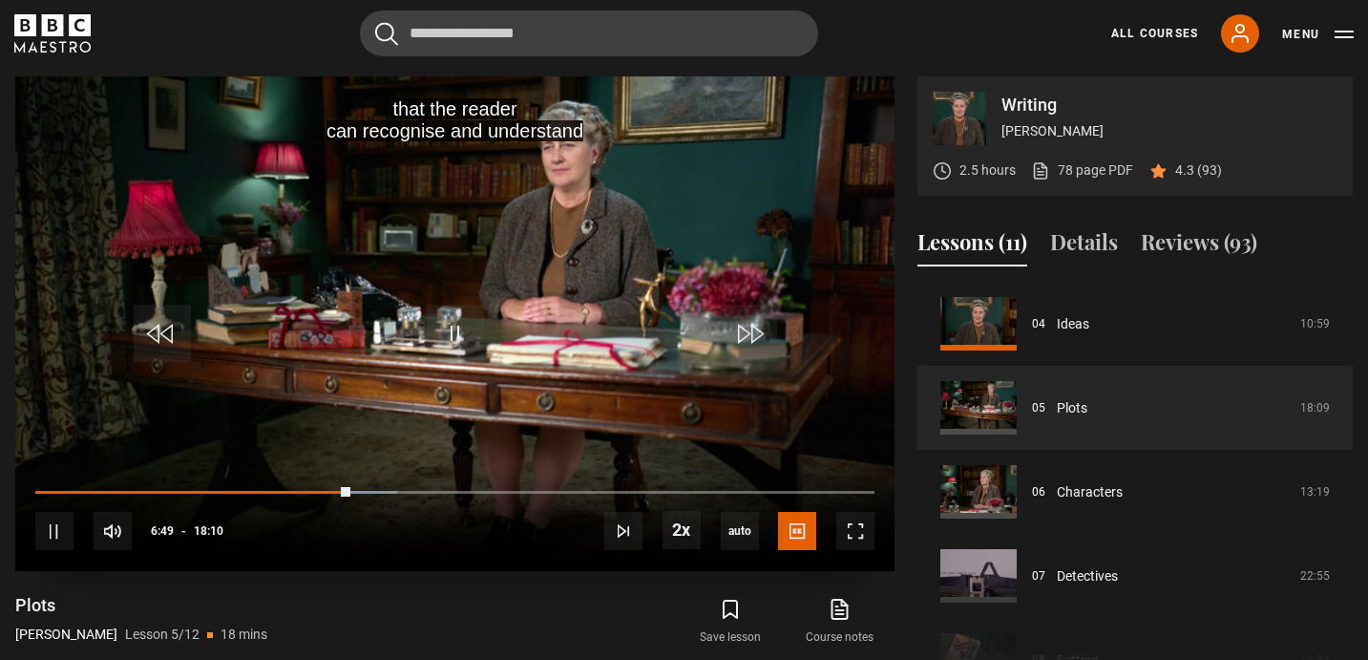
scroll to position [929, 0]
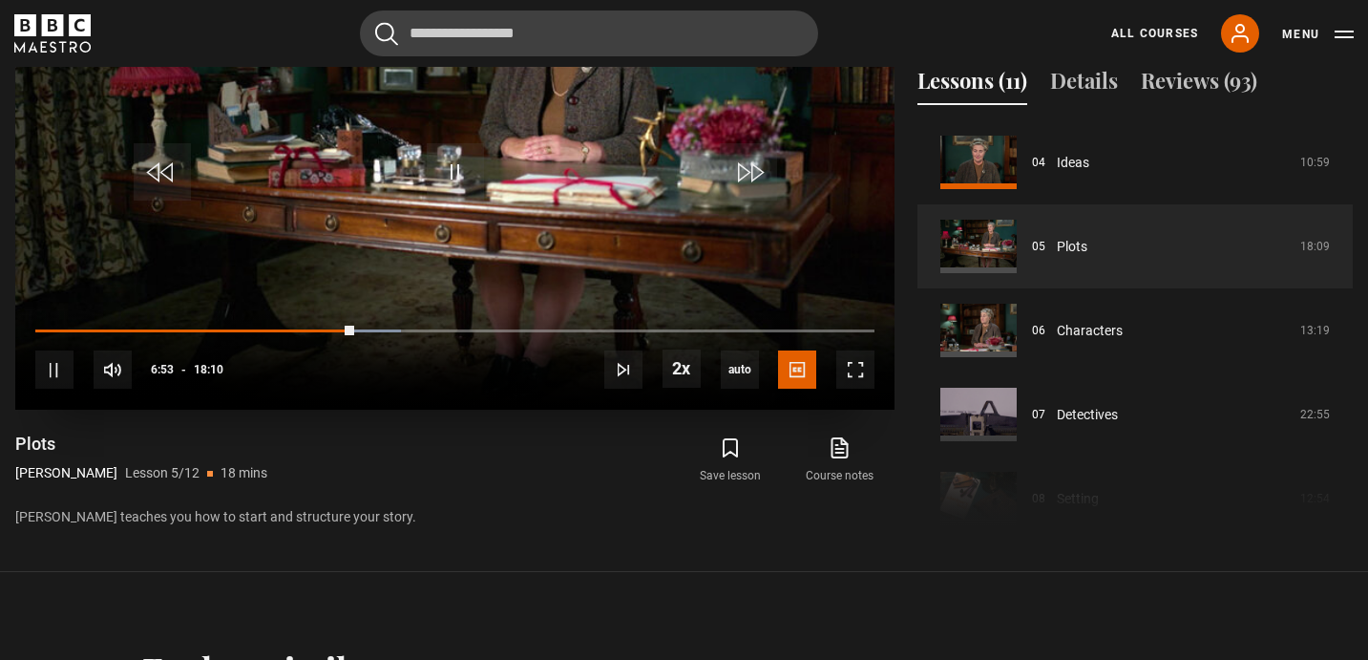
click at [330, 333] on div "10s Skip Back 10 seconds Pause 10s Skip Forward 10 seconds Loaded : 43.58% 06:2…" at bounding box center [454, 357] width 879 height 106
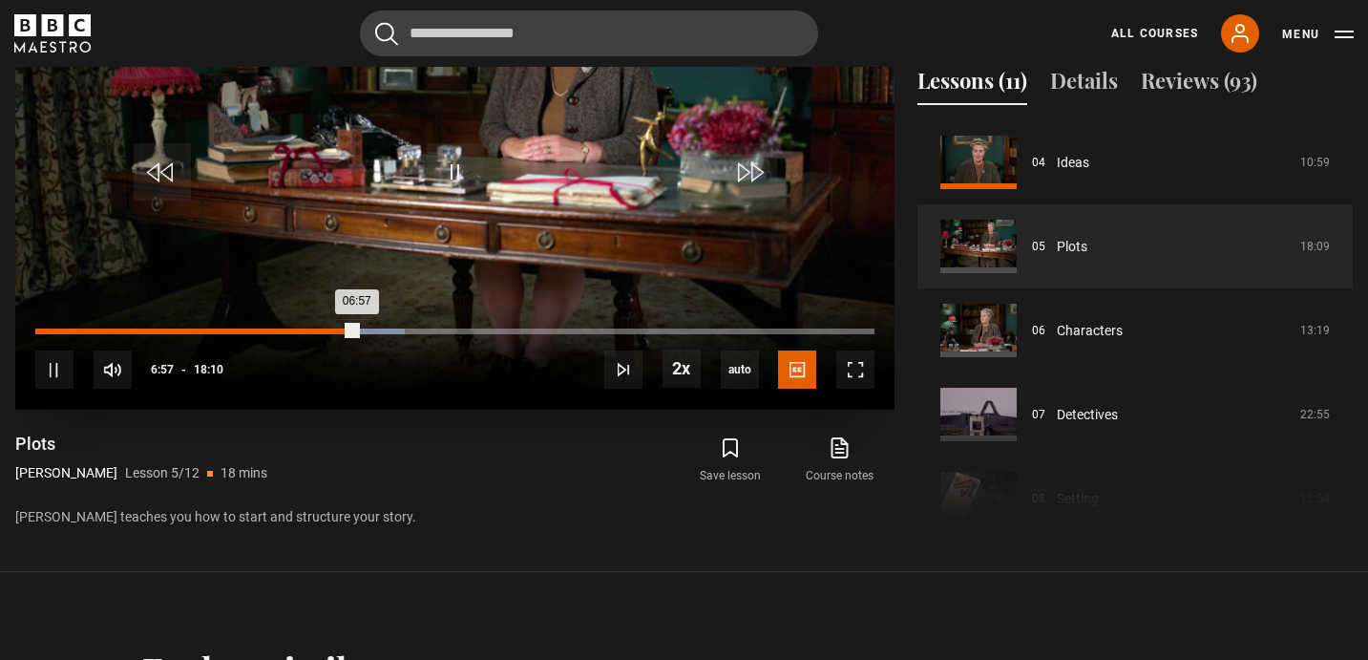
click at [331, 333] on div "06:57" at bounding box center [196, 331] width 322 height 6
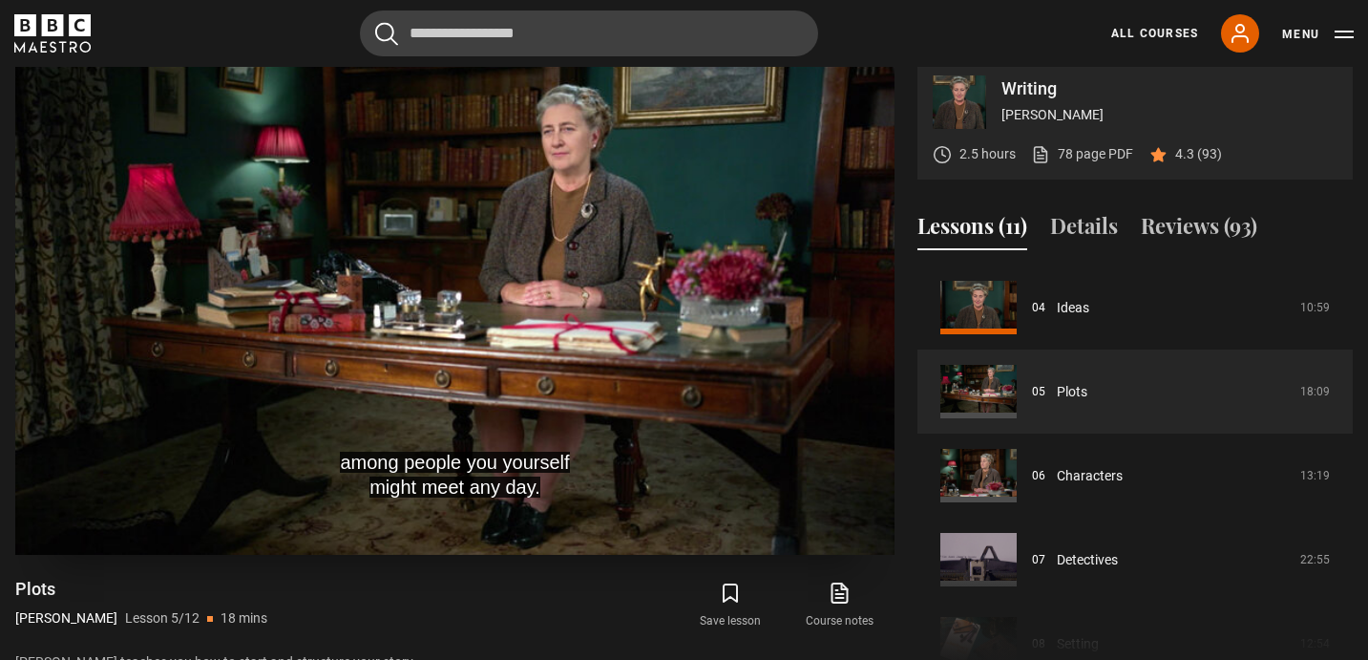
scroll to position [757, 0]
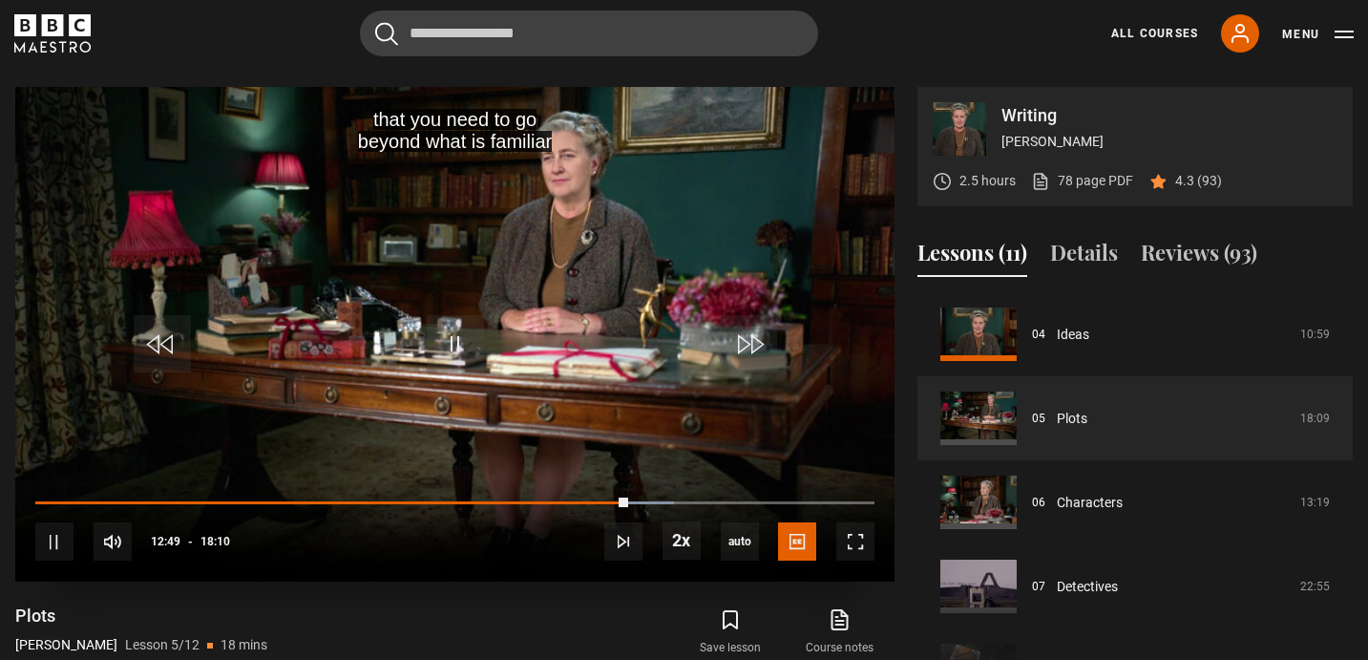
click at [581, 505] on div "10s Skip Back 10 seconds Pause 10s Skip Forward 10 seconds Loaded : 76.15% 11:3…" at bounding box center [454, 529] width 879 height 106
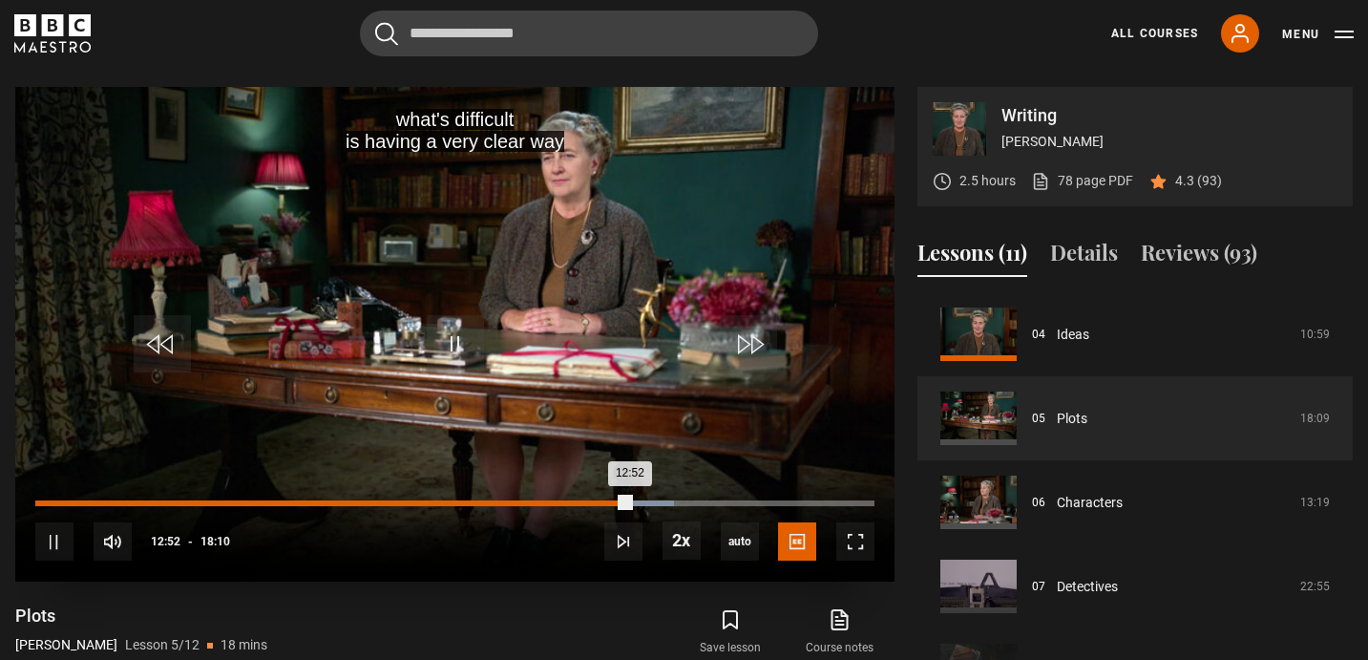
click at [582, 501] on div "12:52" at bounding box center [332, 503] width 595 height 6
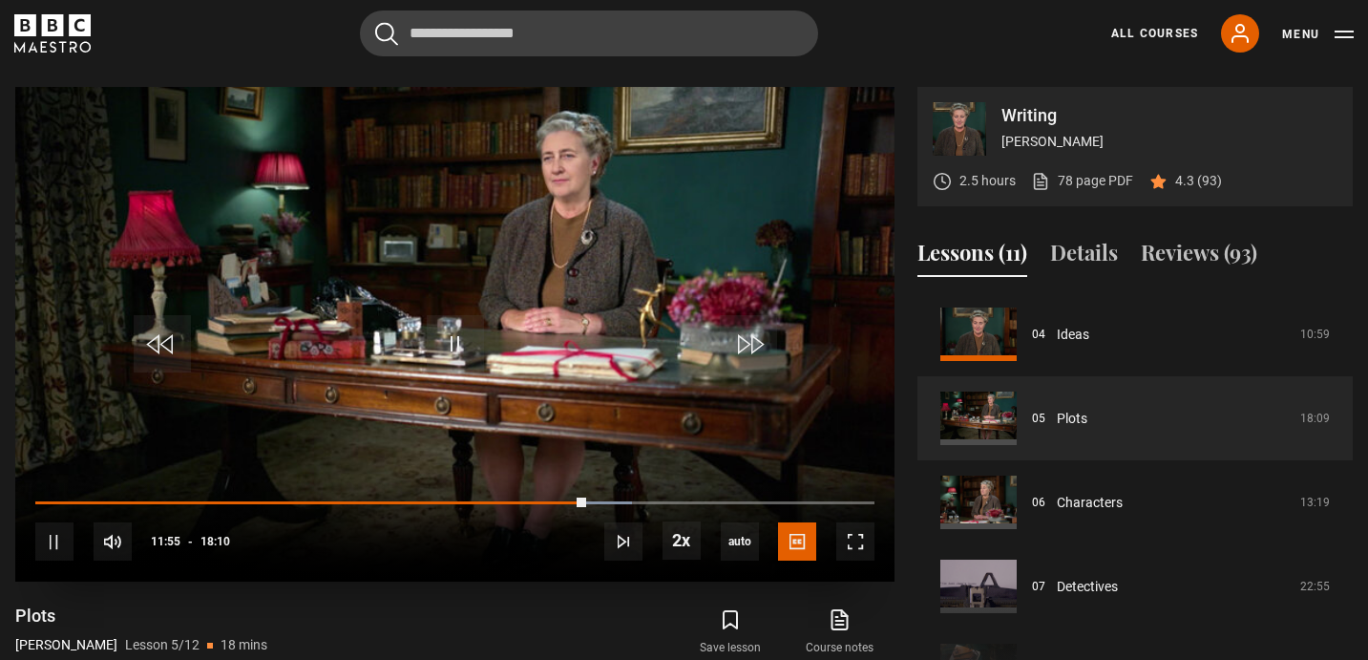
click at [538, 499] on div "10s Skip Back 10 seconds Pause 10s Skip Forward 10 seconds Loaded : 71.10% 11:4…" at bounding box center [454, 529] width 879 height 106
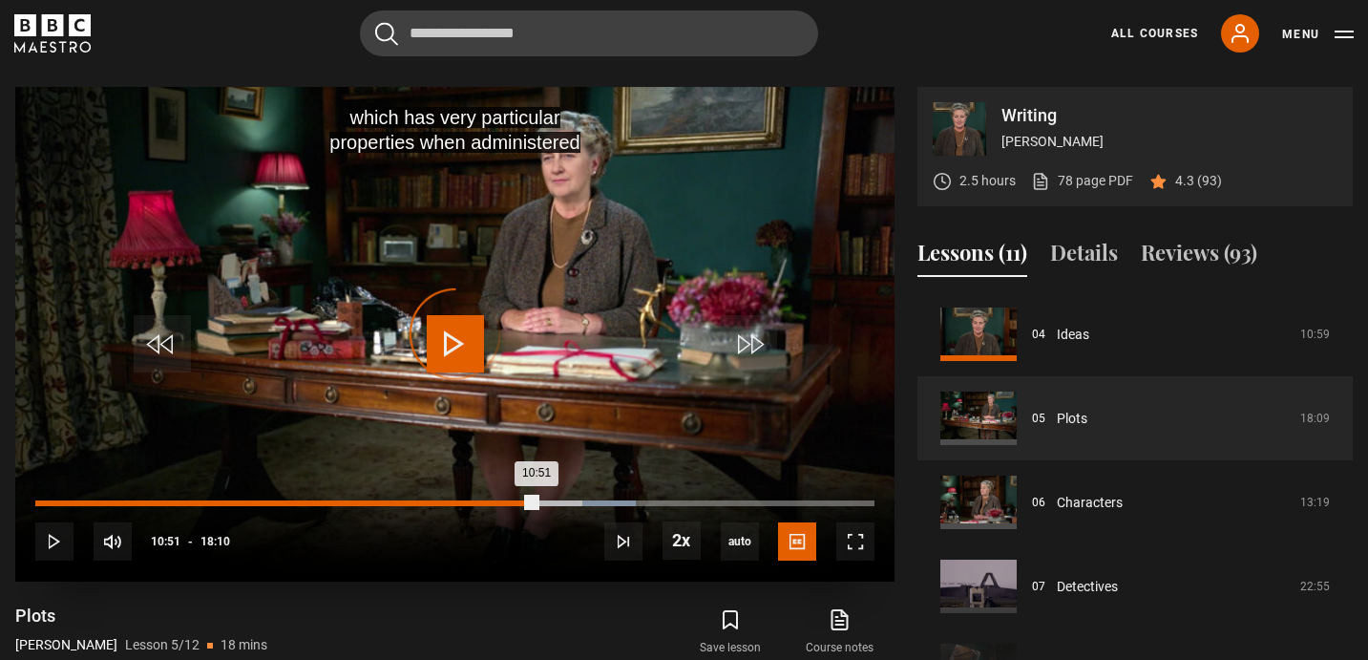
click at [536, 502] on div "10:51" at bounding box center [285, 503] width 501 height 6
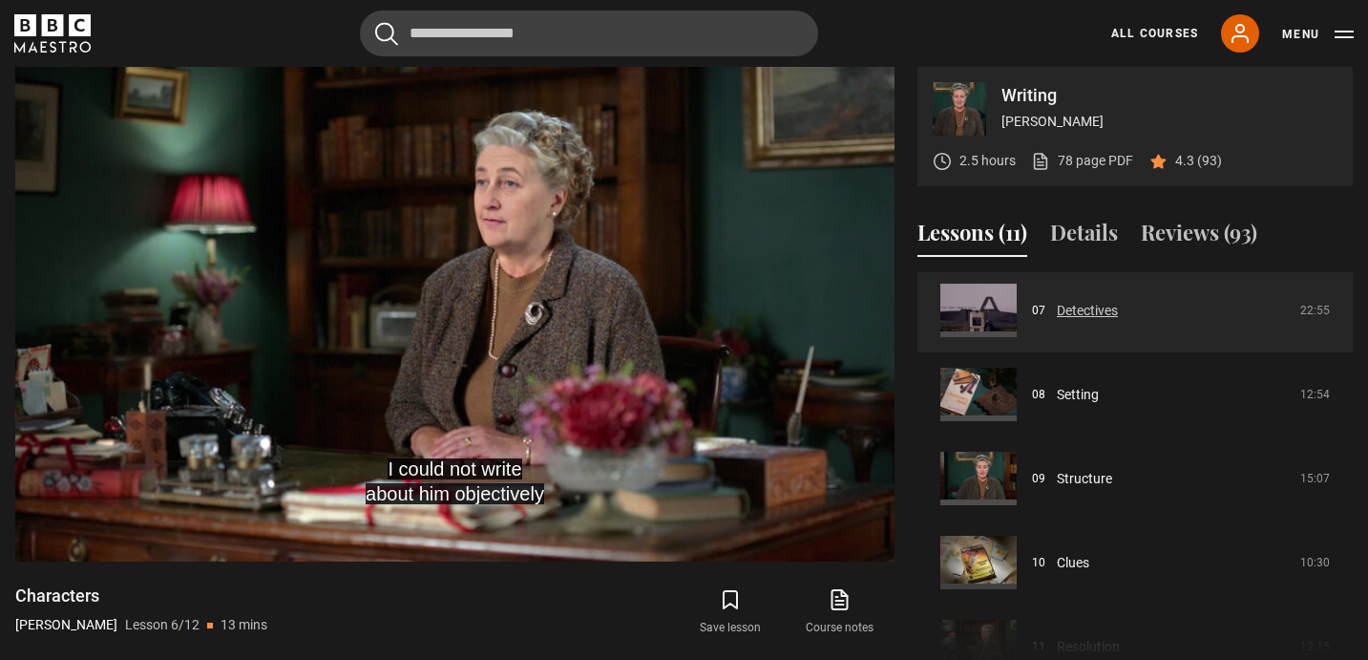
scroll to position [595, 0]
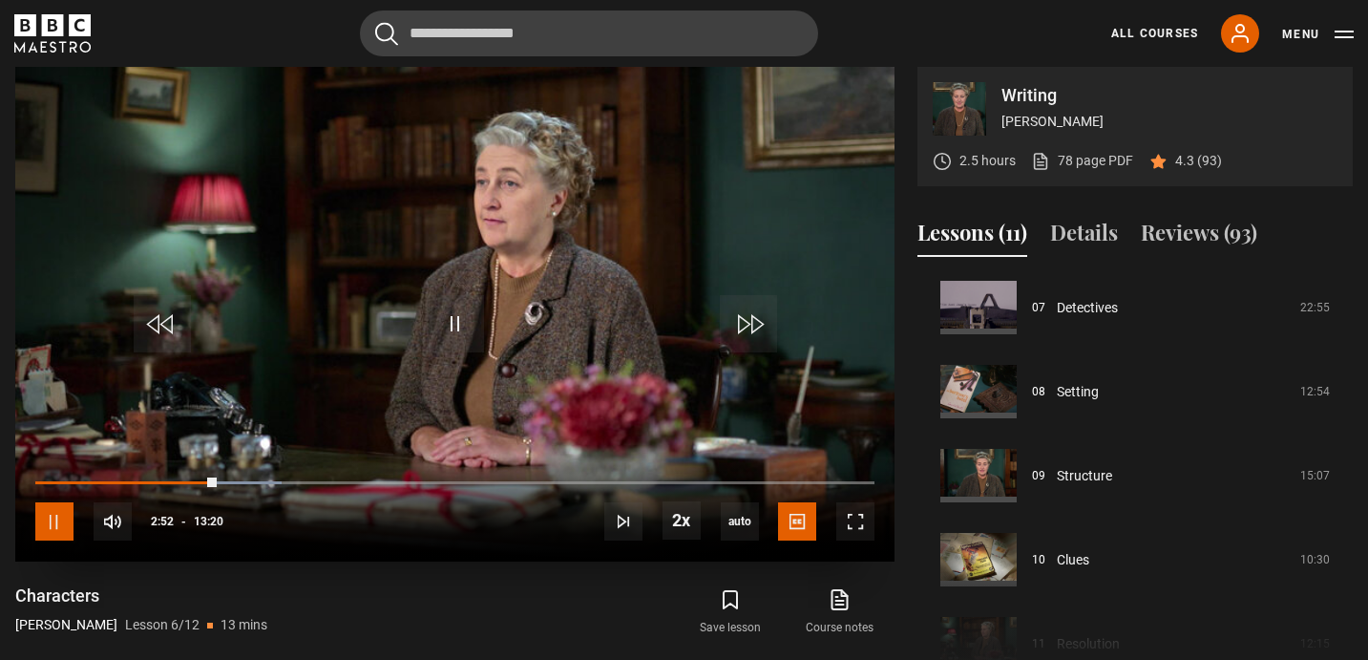
click at [62, 520] on span "Video Player" at bounding box center [54, 521] width 38 height 38
click at [1345, 26] on button "Menu" at bounding box center [1318, 34] width 72 height 19
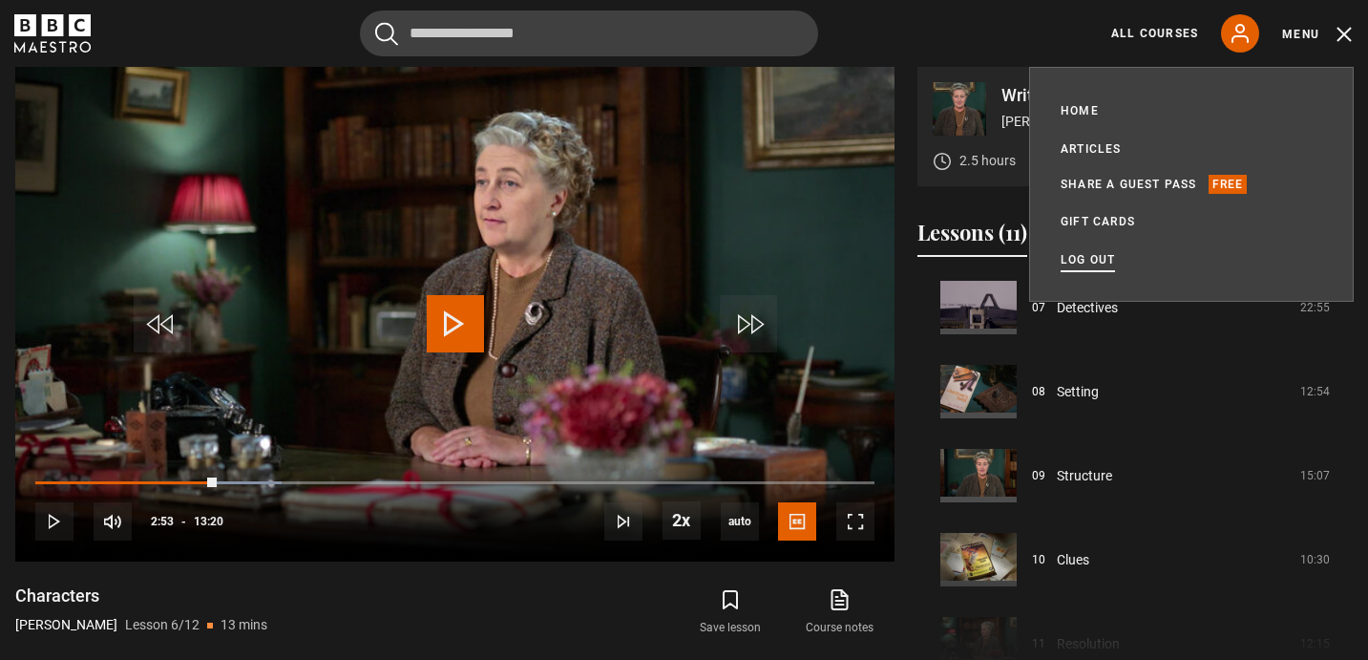
click at [1102, 255] on link "Log out" at bounding box center [1087, 259] width 54 height 19
